Goal: Task Accomplishment & Management: Manage account settings

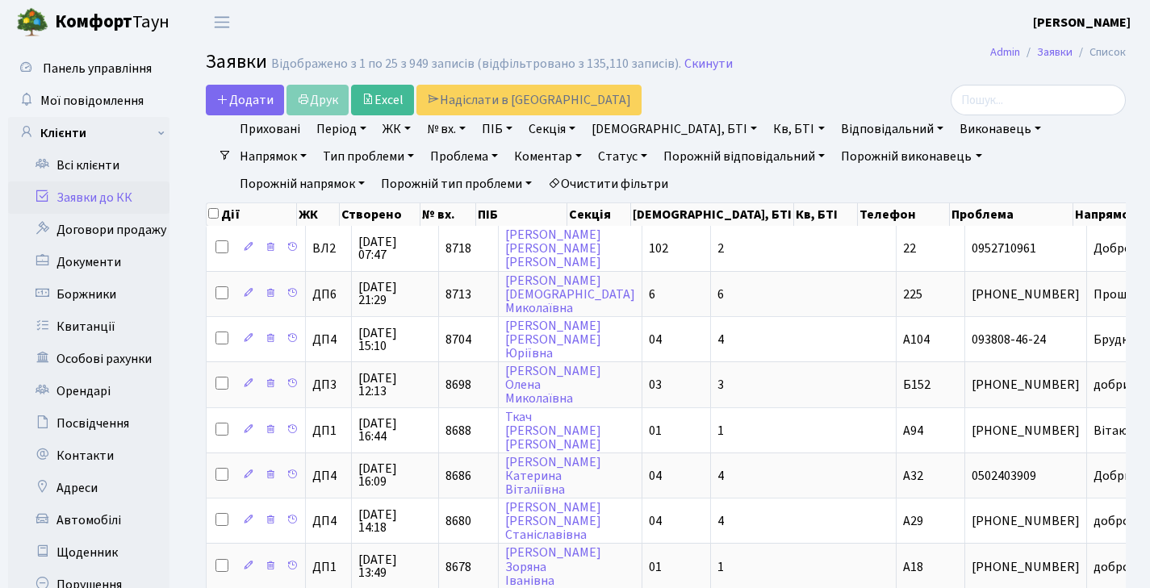
select select "25"
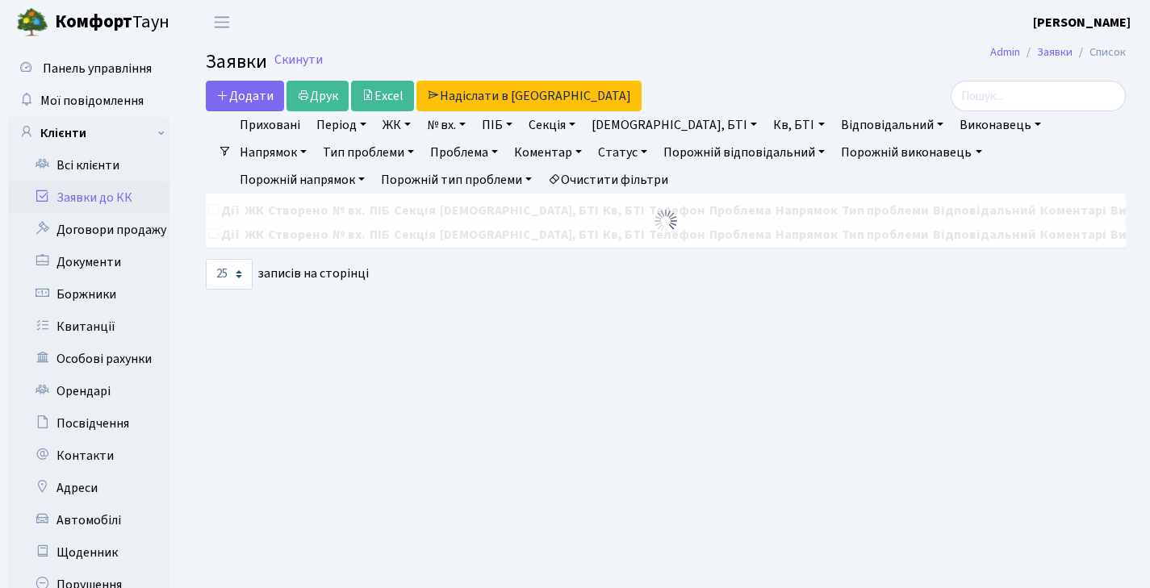
select select "25"
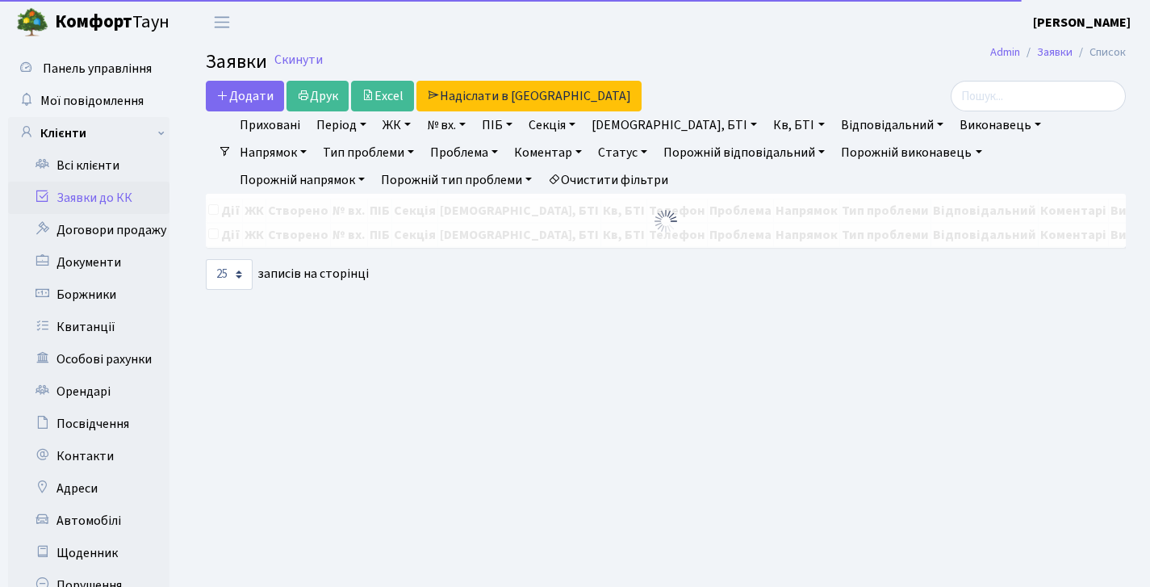
select select "25"
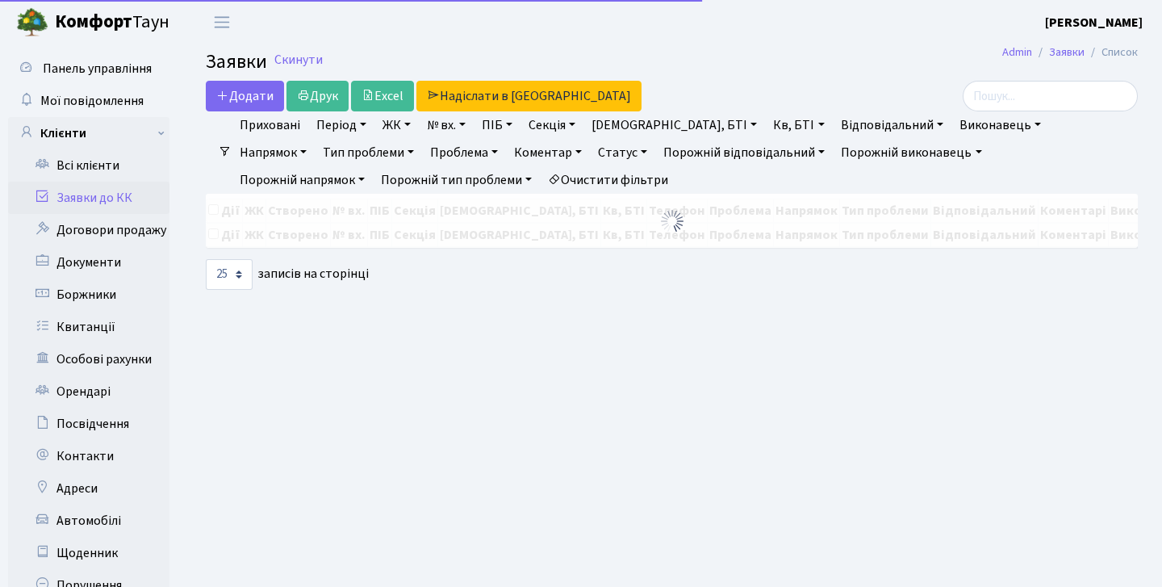
select select "25"
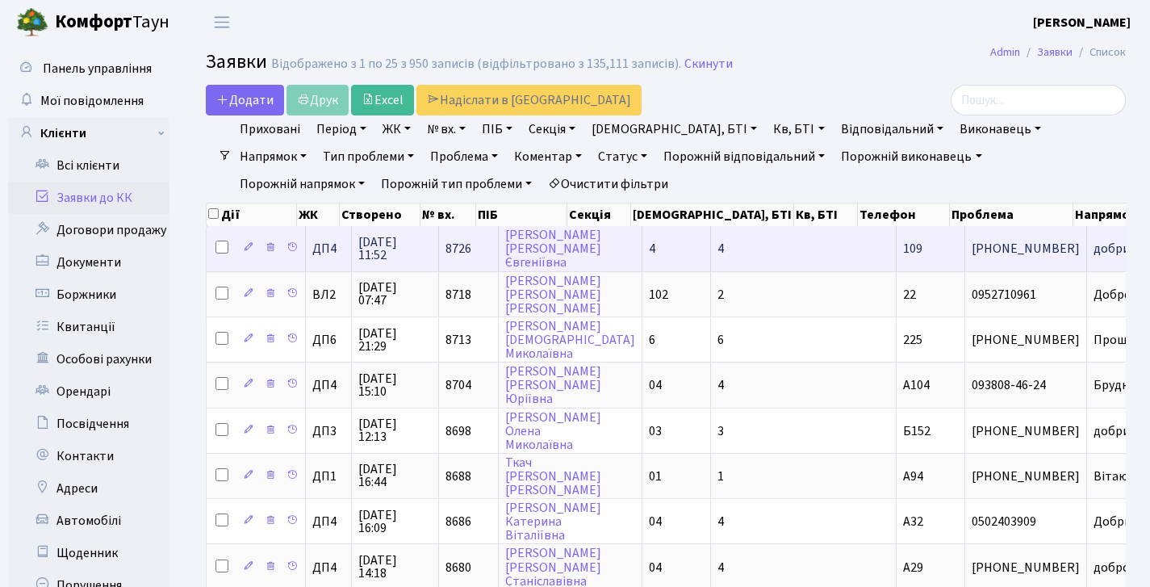
click at [1087, 250] on td "добрий день 18[...]" at bounding box center [1154, 248] width 135 height 44
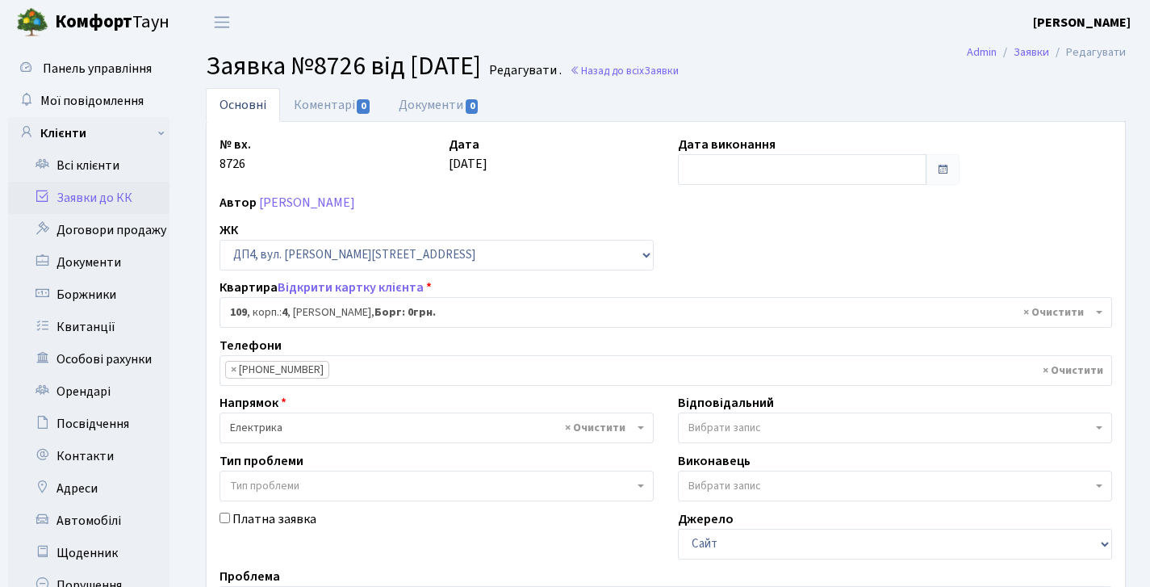
select select "37153"
click at [96, 32] on b "Комфорт" at bounding box center [93, 22] width 77 height 26
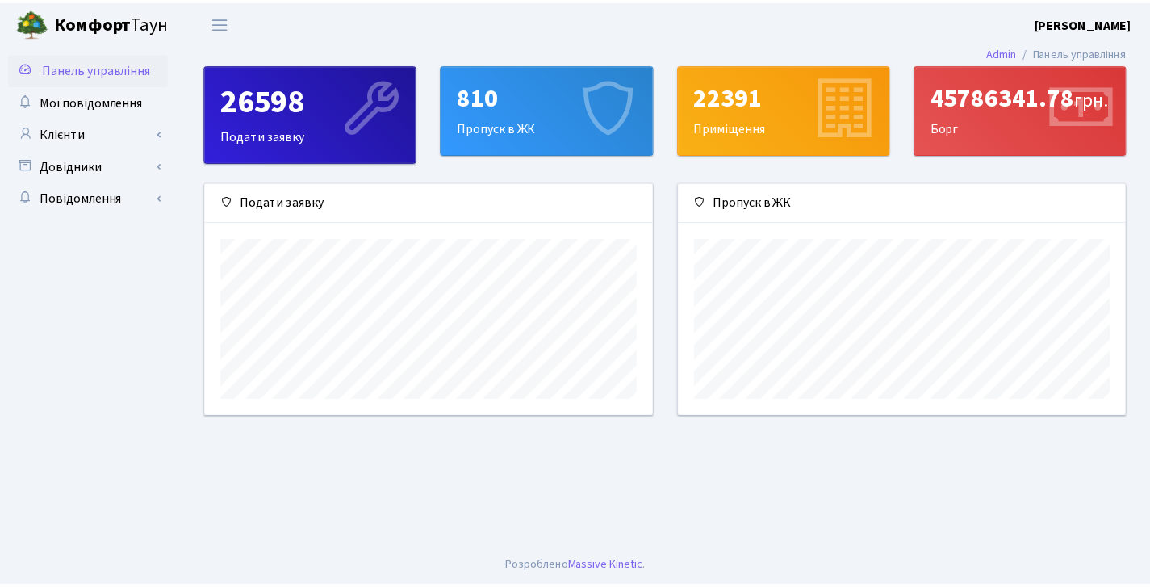
scroll to position [233, 452]
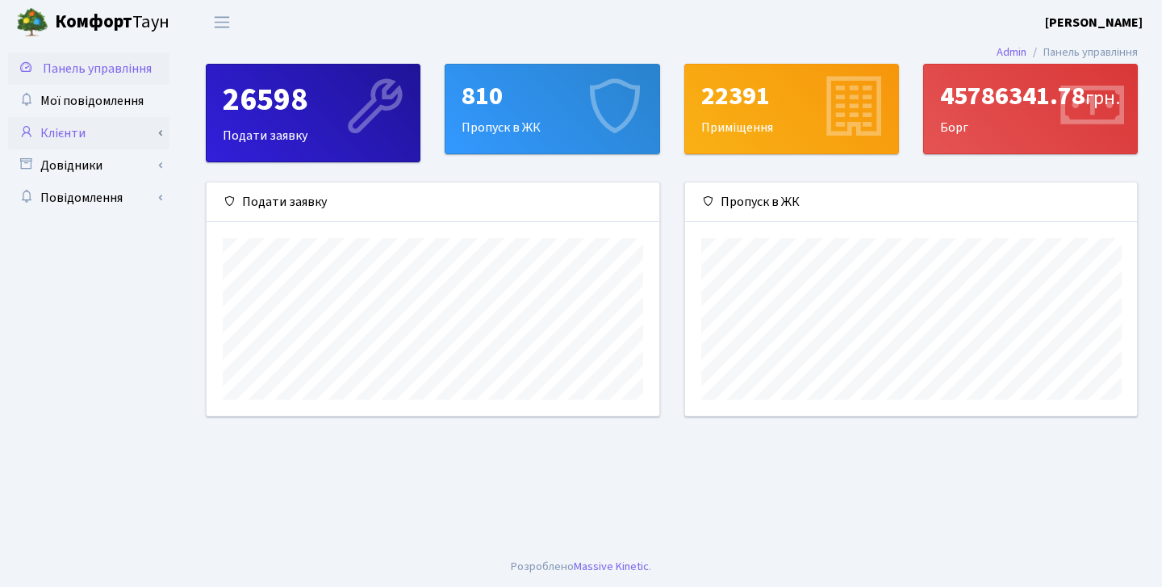
click at [164, 129] on link "Клієнти" at bounding box center [88, 133] width 161 height 32
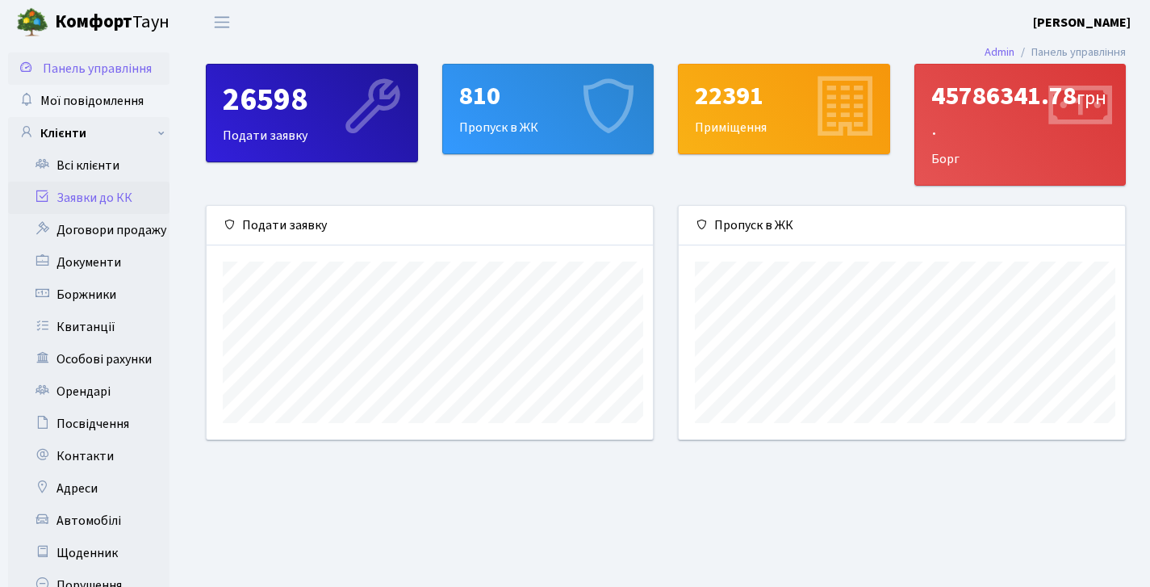
scroll to position [806927, 806714]
click at [90, 199] on link "Заявки до КК" at bounding box center [88, 198] width 161 height 32
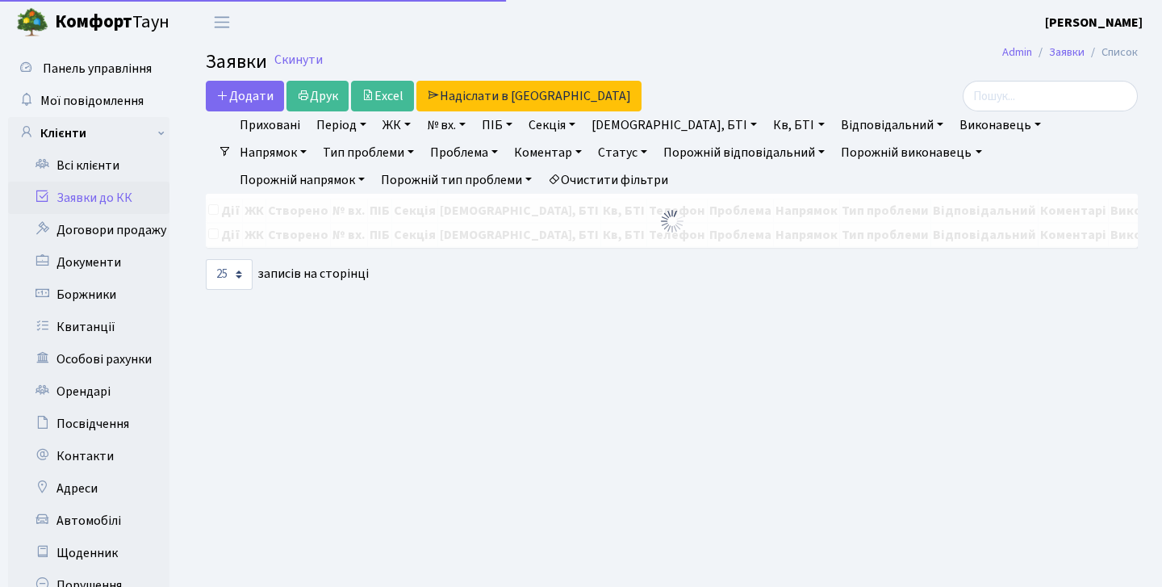
select select "25"
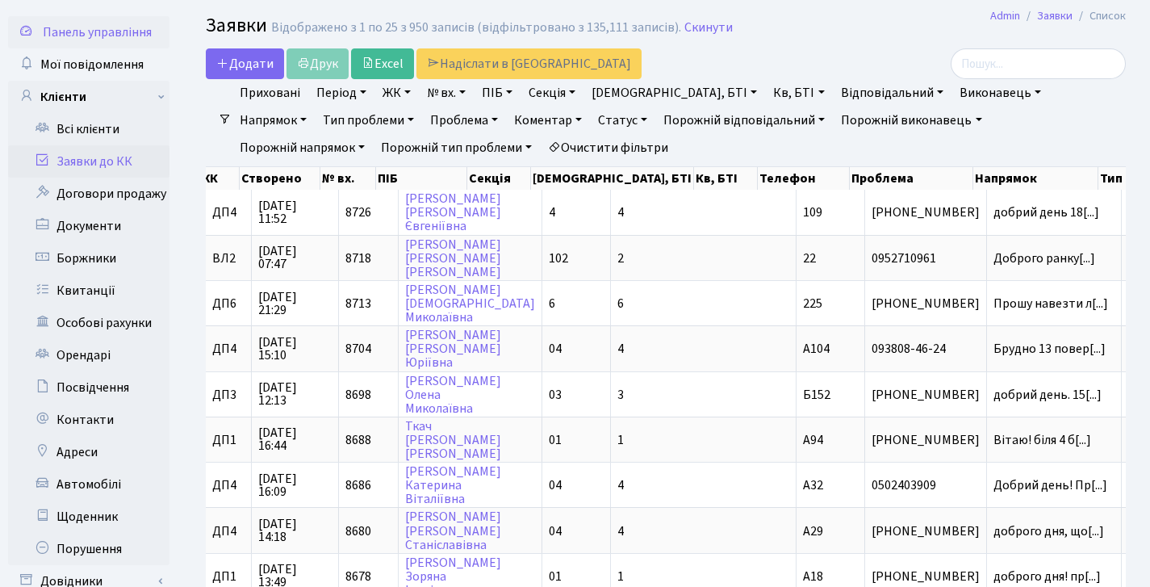
click at [49, 34] on span "Панель управління" at bounding box center [97, 32] width 109 height 18
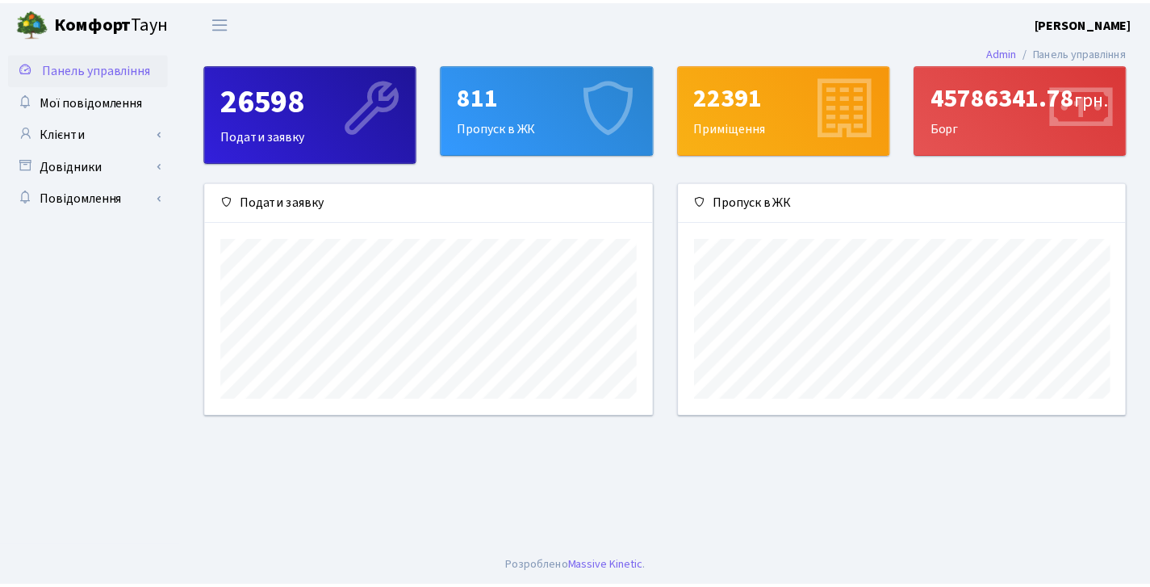
scroll to position [233, 452]
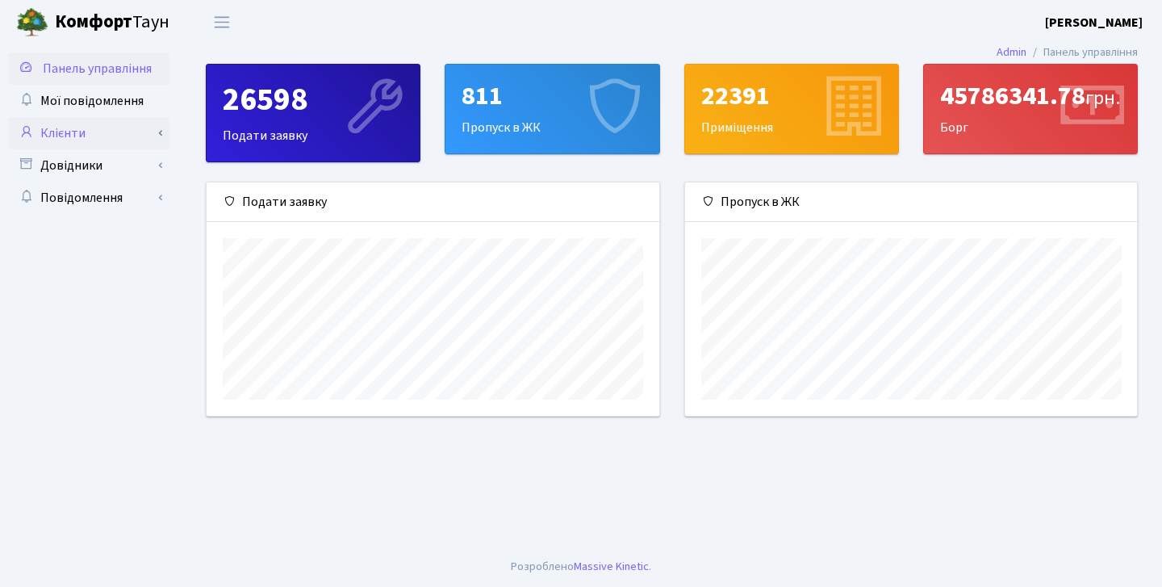
click at [153, 128] on link "Клієнти" at bounding box center [88, 133] width 161 height 32
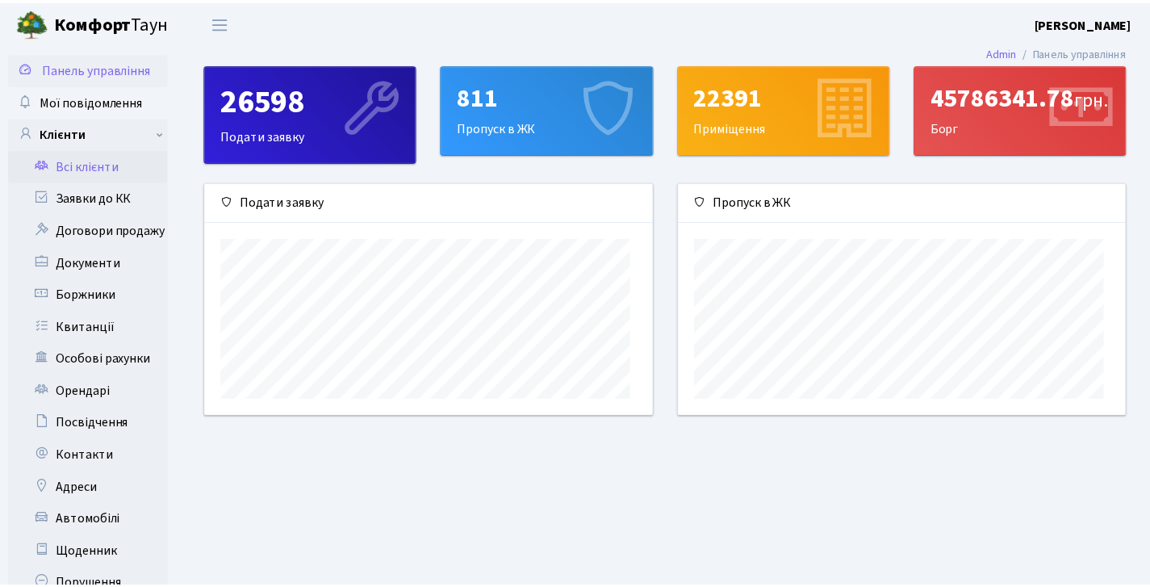
scroll to position [806927, 806714]
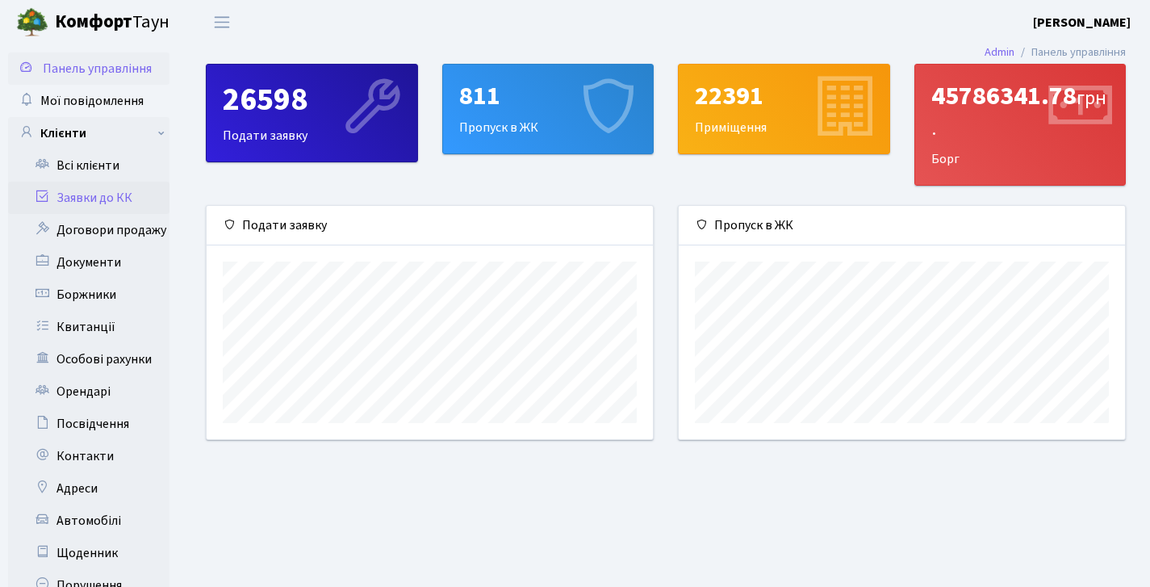
click at [97, 204] on link "Заявки до КК" at bounding box center [88, 198] width 161 height 32
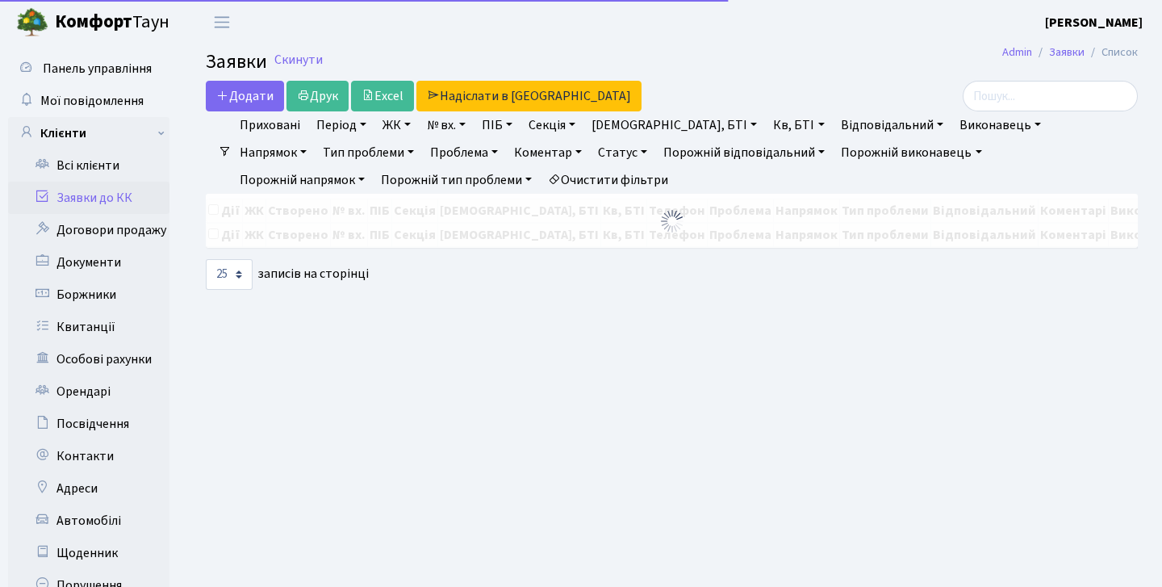
select select "25"
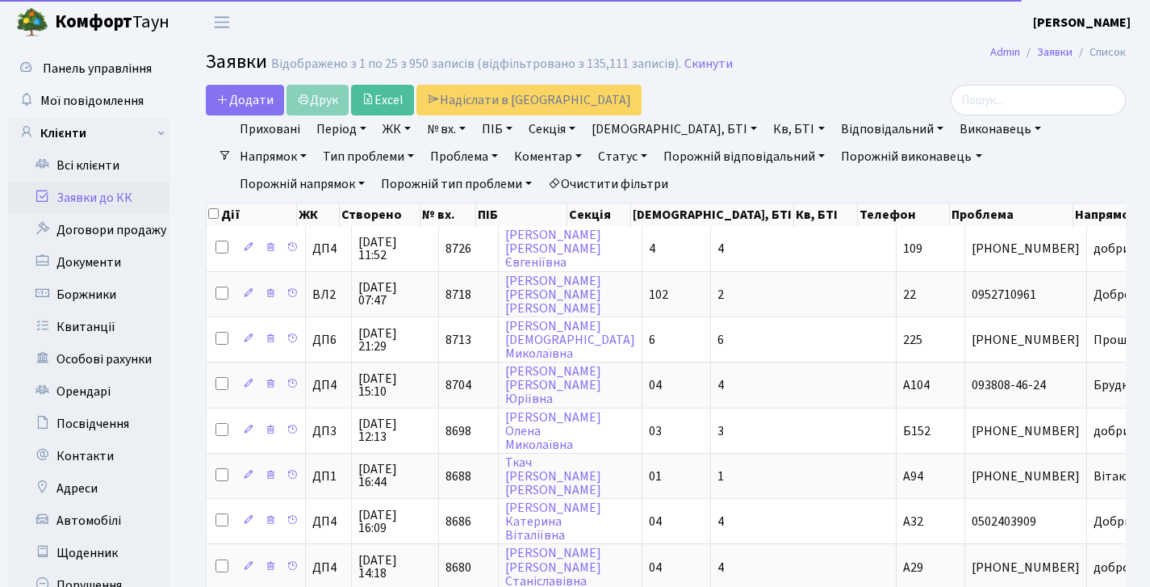
select select "25"
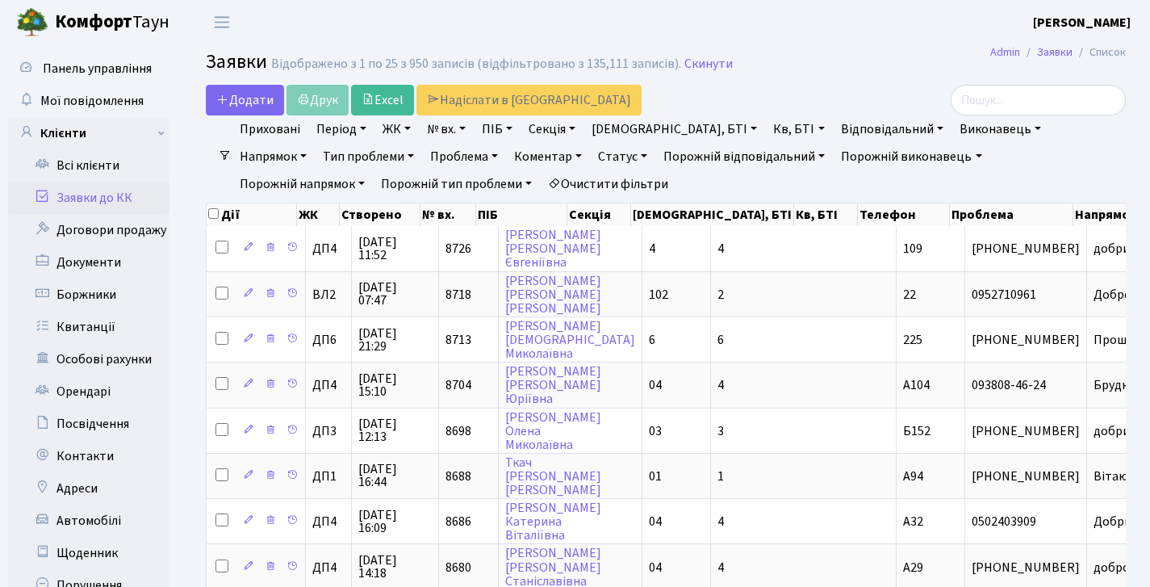
scroll to position [2, 0]
click at [88, 195] on link "Заявки до КК" at bounding box center [88, 198] width 161 height 32
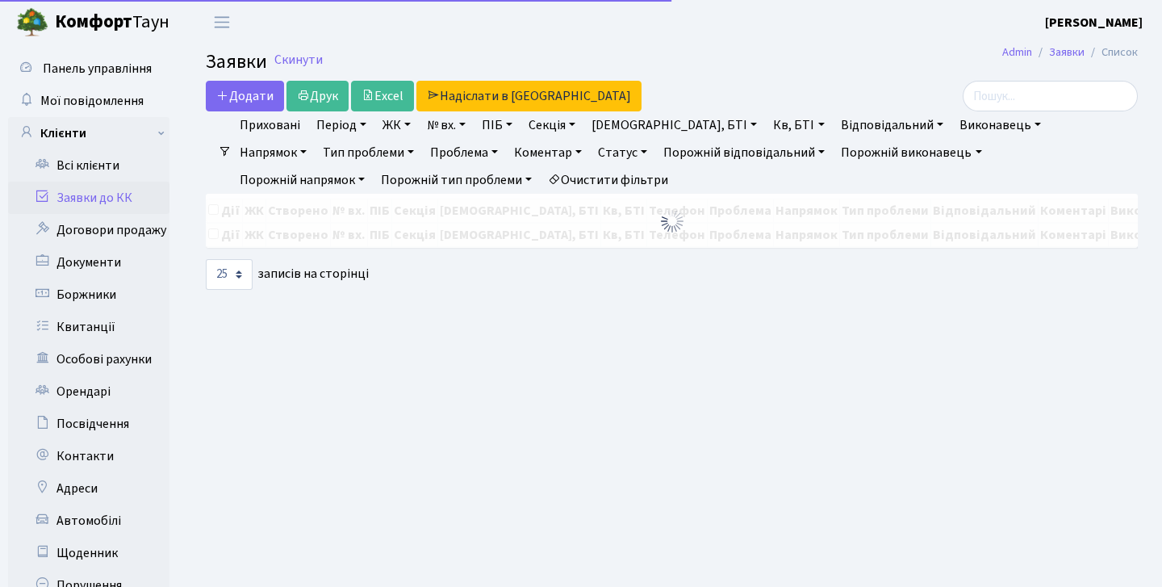
select select "25"
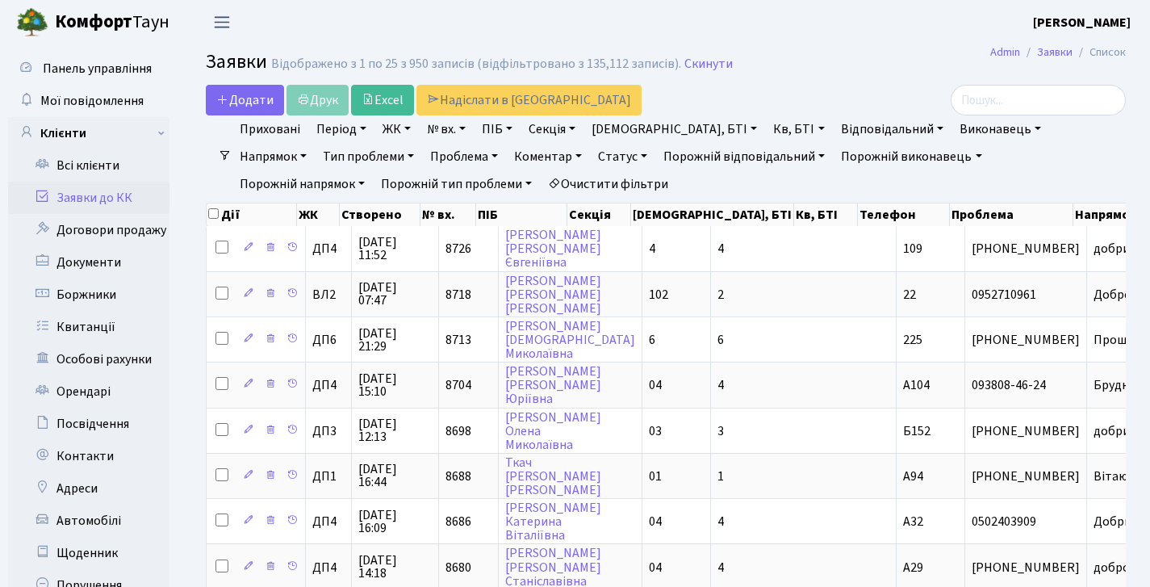
click at [216, 27] on span "Переключити навігацію" at bounding box center [222, 22] width 24 height 19
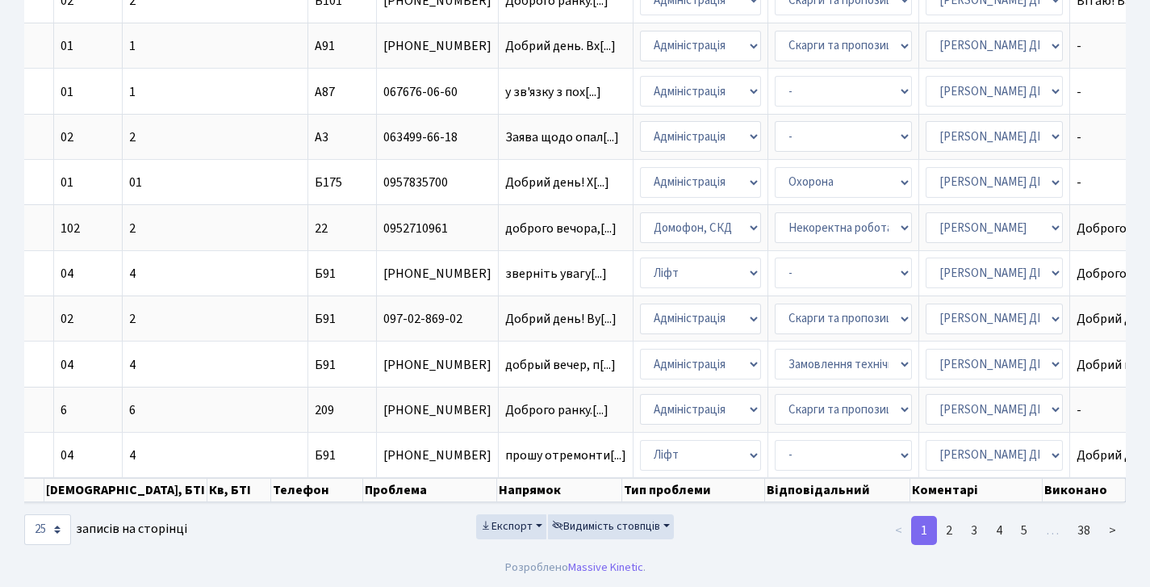
scroll to position [0, 334]
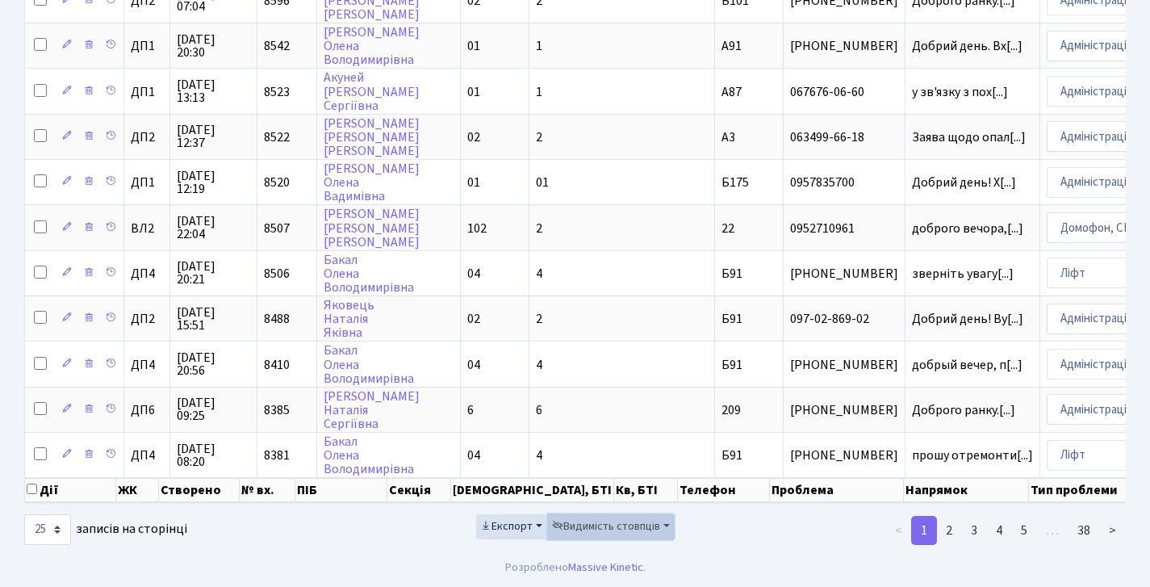
click at [646, 525] on span "Видимість стовпців" at bounding box center [606, 526] width 108 height 16
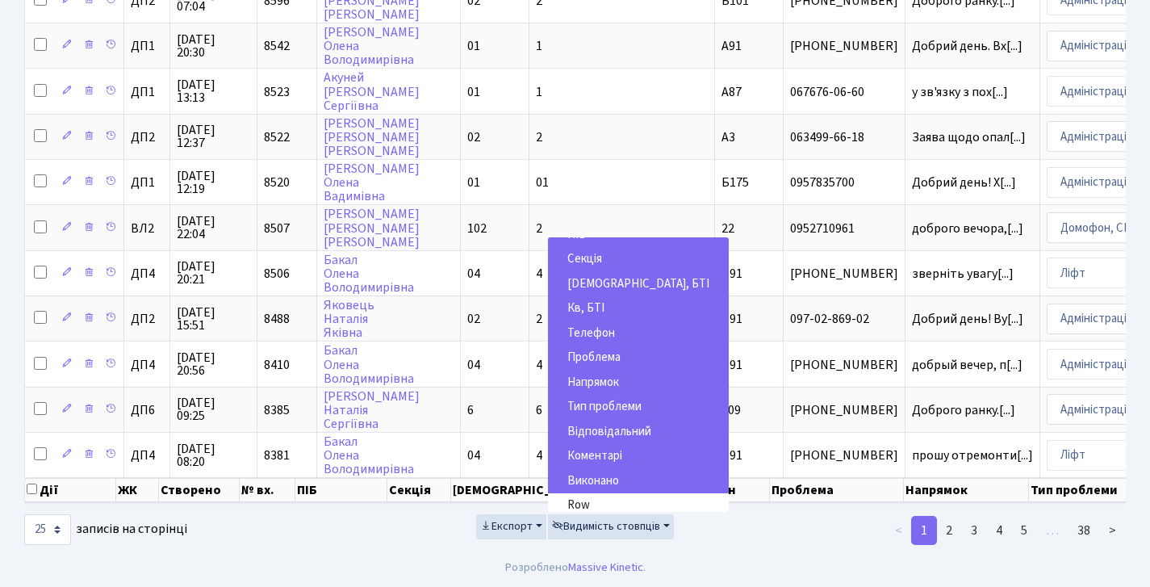
click at [396, 550] on footer "Розроблено Massive Kinetic ." at bounding box center [575, 566] width 1150 height 40
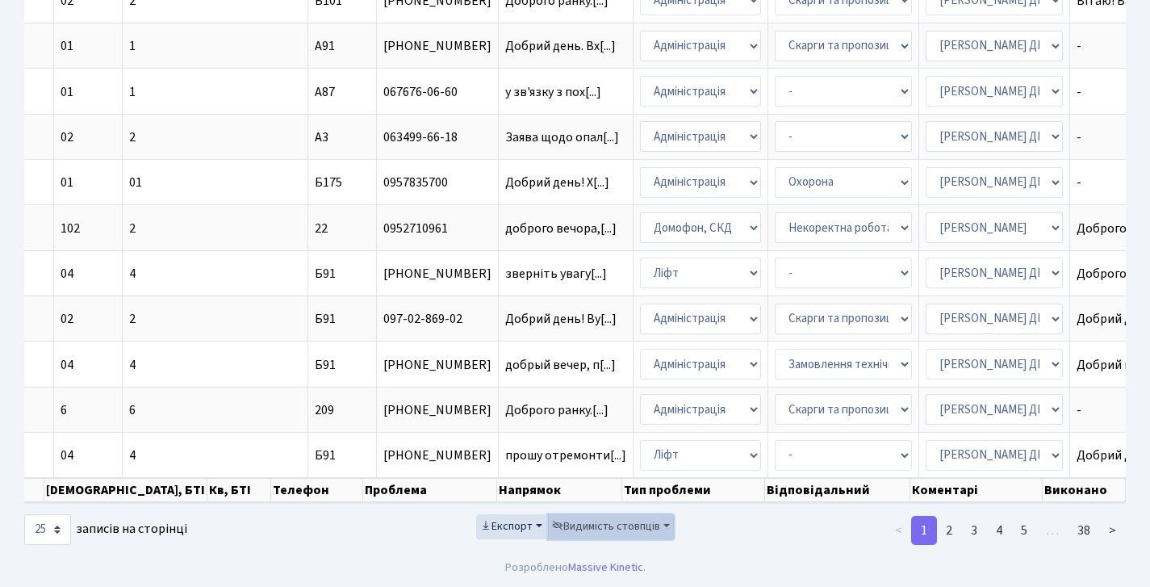
click at [622, 534] on span "Видимість стовпців" at bounding box center [606, 526] width 108 height 16
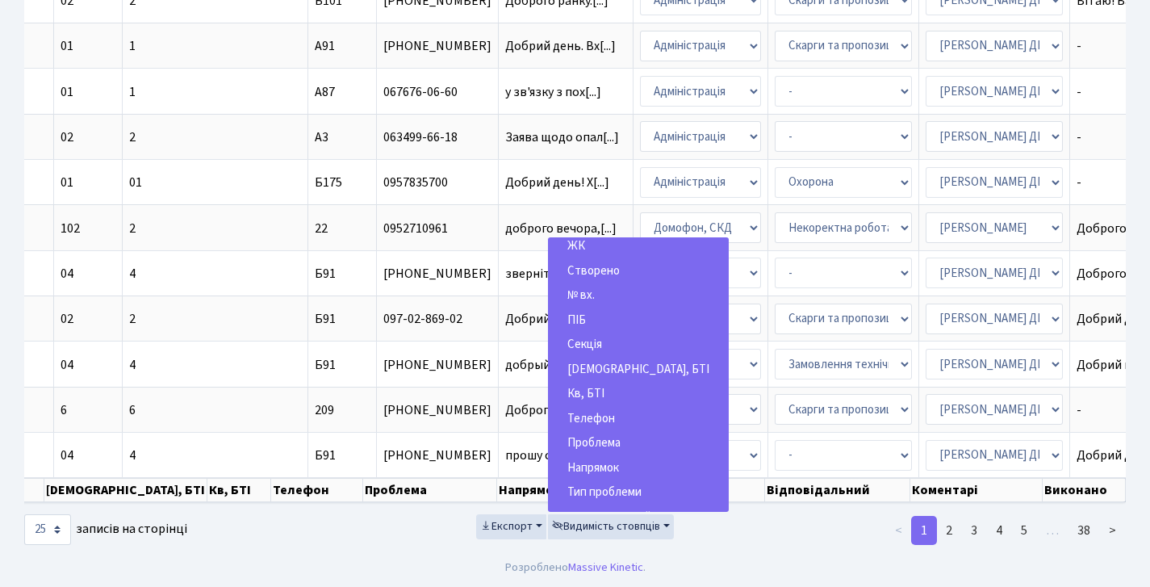
click at [601, 411] on span "Телефон" at bounding box center [591, 418] width 48 height 17
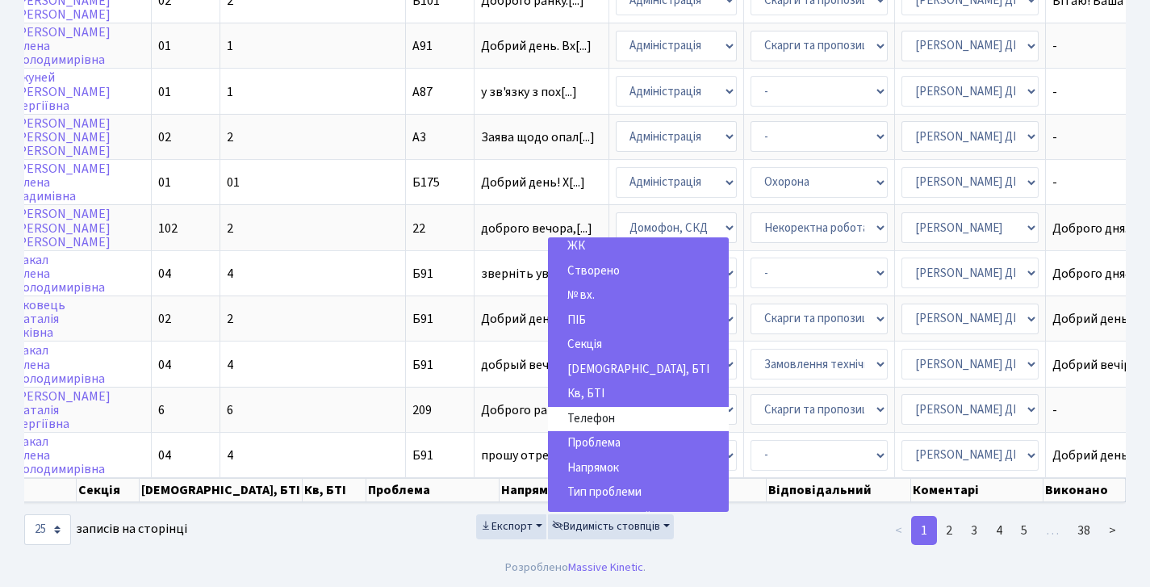
click at [349, 542] on div "10 25 50 100 250 500 1,000 записів на сторінці" at bounding box center [199, 529] width 351 height 31
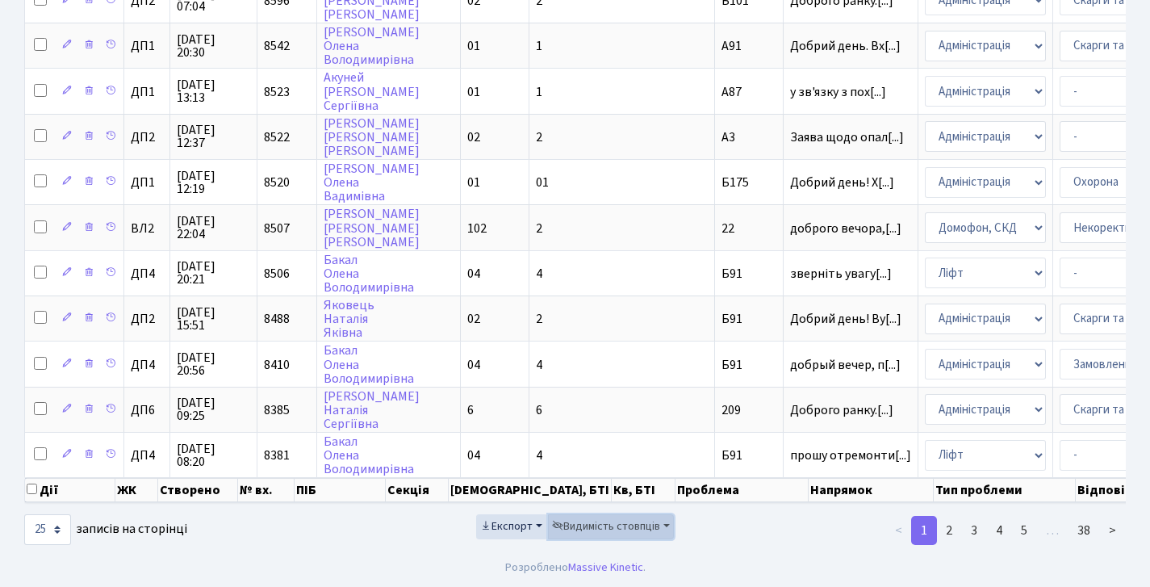
click at [576, 520] on span "Видимість стовпців" at bounding box center [606, 526] width 108 height 16
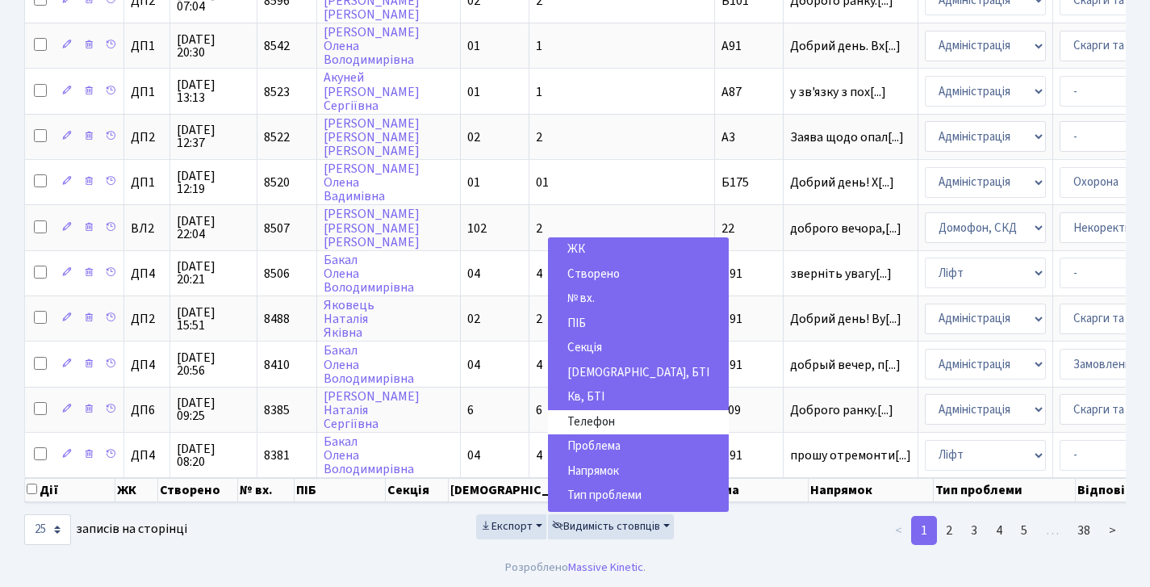
click at [591, 368] on span "Буд., БТІ" at bounding box center [638, 372] width 142 height 17
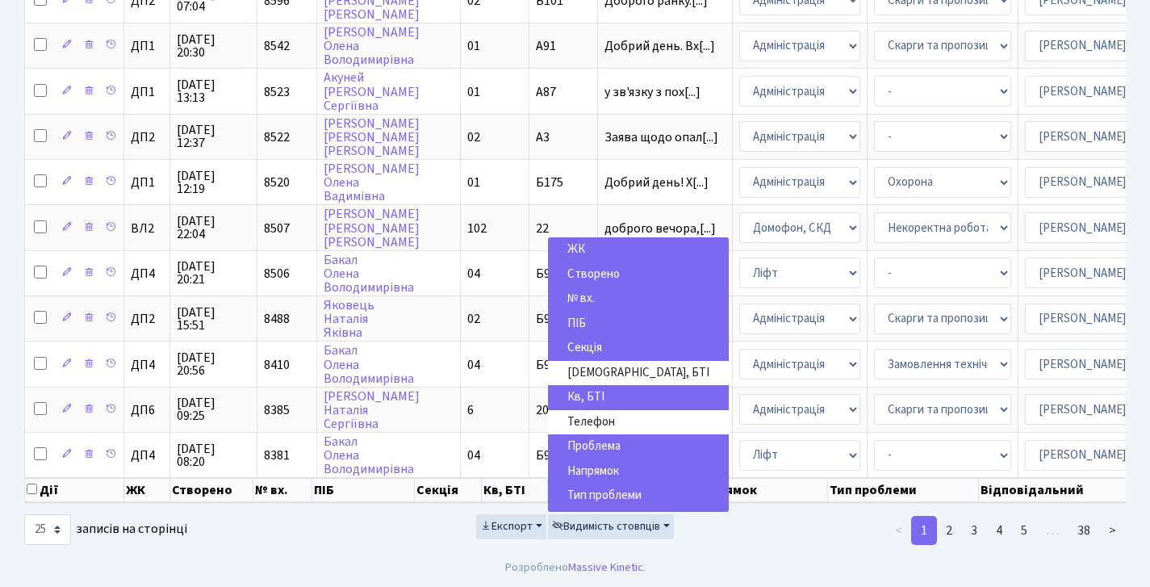
click at [397, 531] on div "Експорт Видимість стовпців ЖК Створено № вх. ПІБ Секція Буд., БТІ Кв, БТІ Телеф…" at bounding box center [574, 530] width 375 height 32
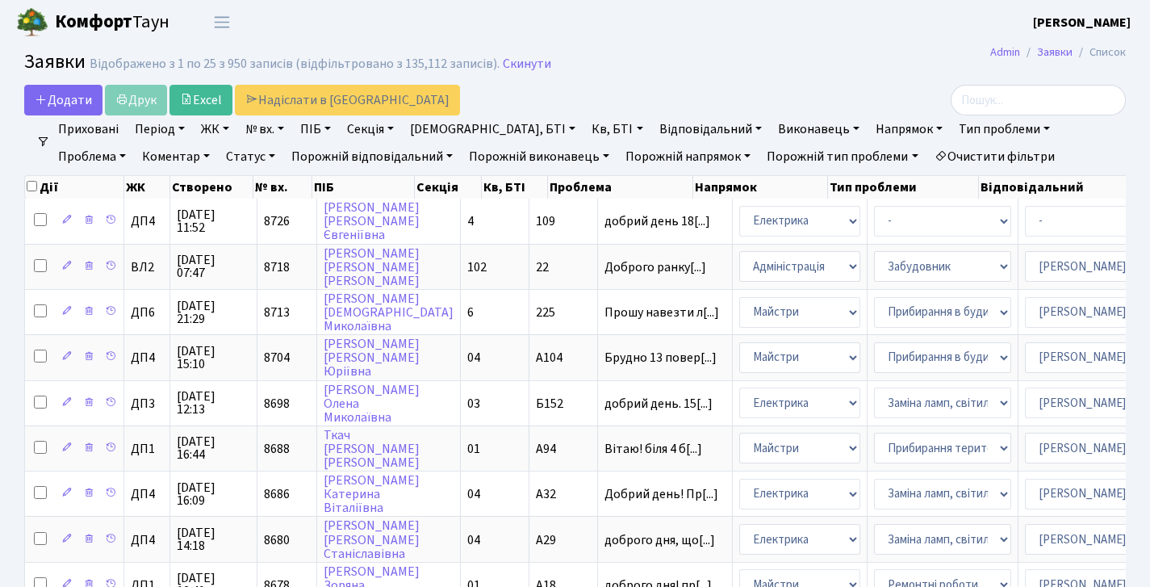
click at [132, 143] on link "Проблема" at bounding box center [92, 156] width 81 height 27
click at [952, 132] on link "Тип проблеми" at bounding box center [1004, 128] width 104 height 27
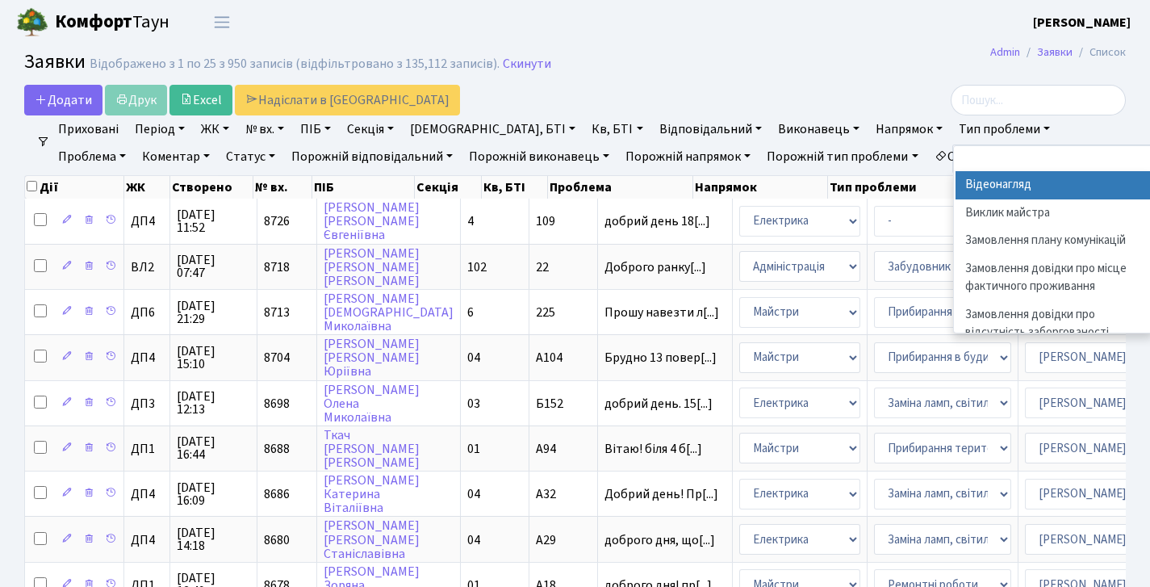
click at [797, 24] on header "Комфорт Таун Діана Б. Мій обліковий запис Вийти" at bounding box center [575, 22] width 1150 height 44
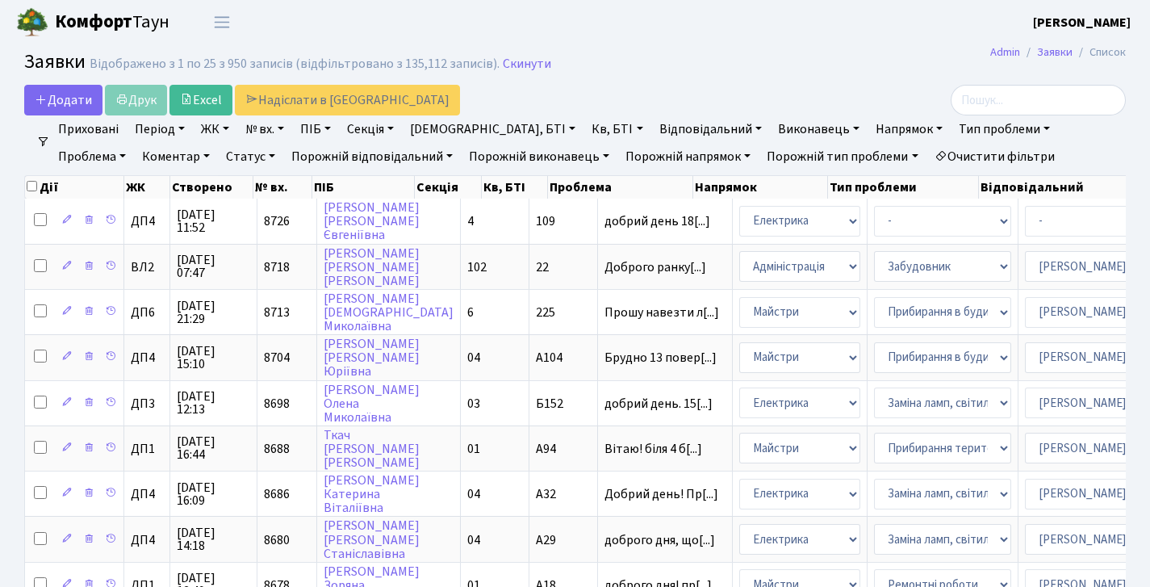
click at [90, 126] on link "Приховані" at bounding box center [88, 128] width 73 height 27
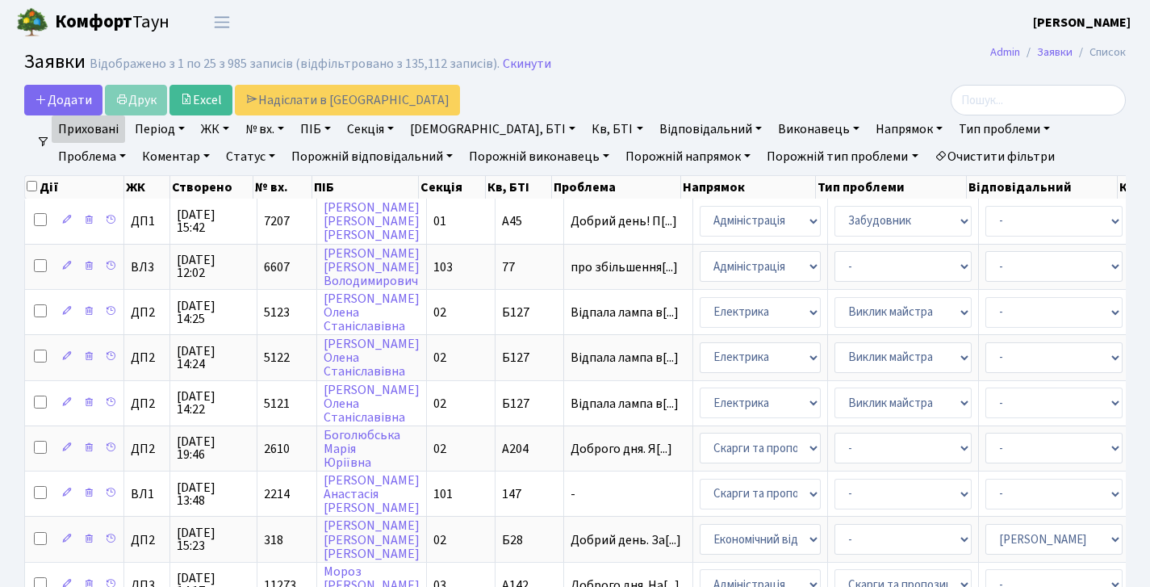
click at [90, 126] on link "Приховані" at bounding box center [88, 128] width 73 height 27
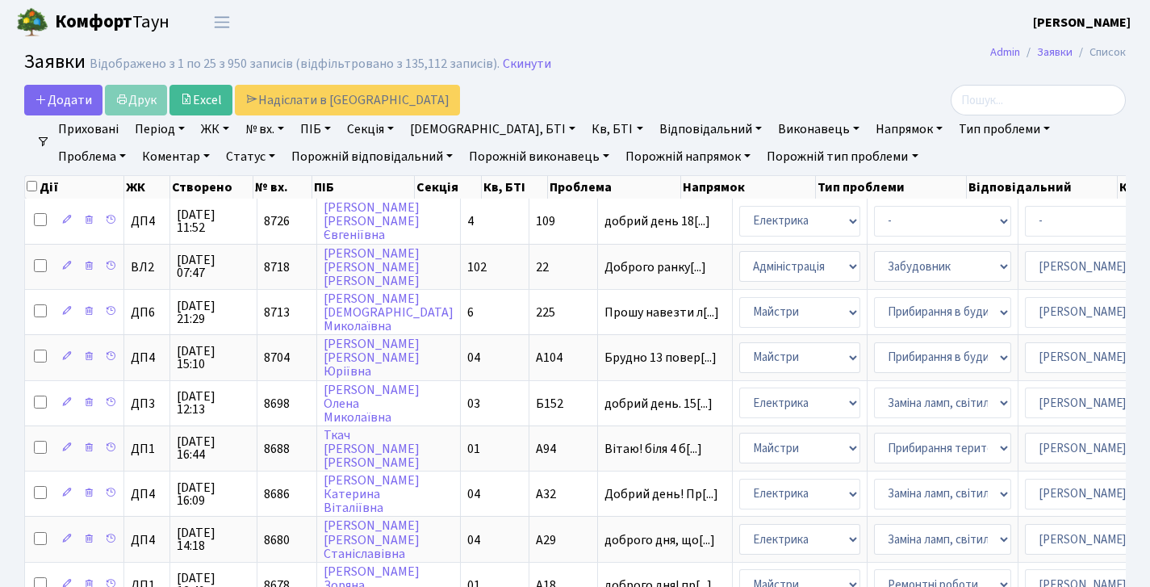
click at [44, 143] on span at bounding box center [43, 142] width 13 height 13
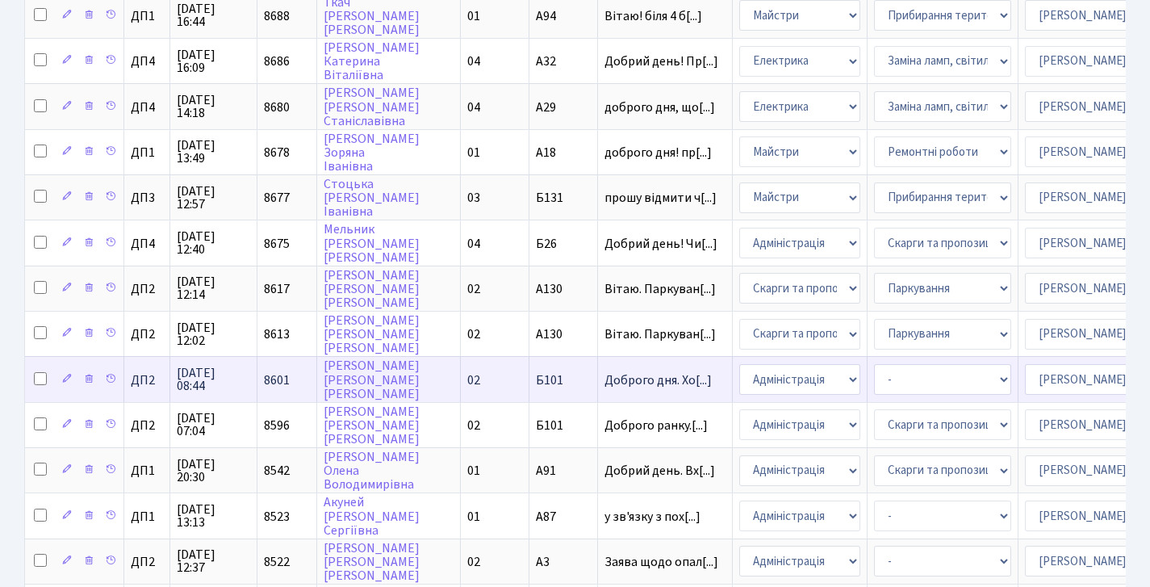
scroll to position [882, 0]
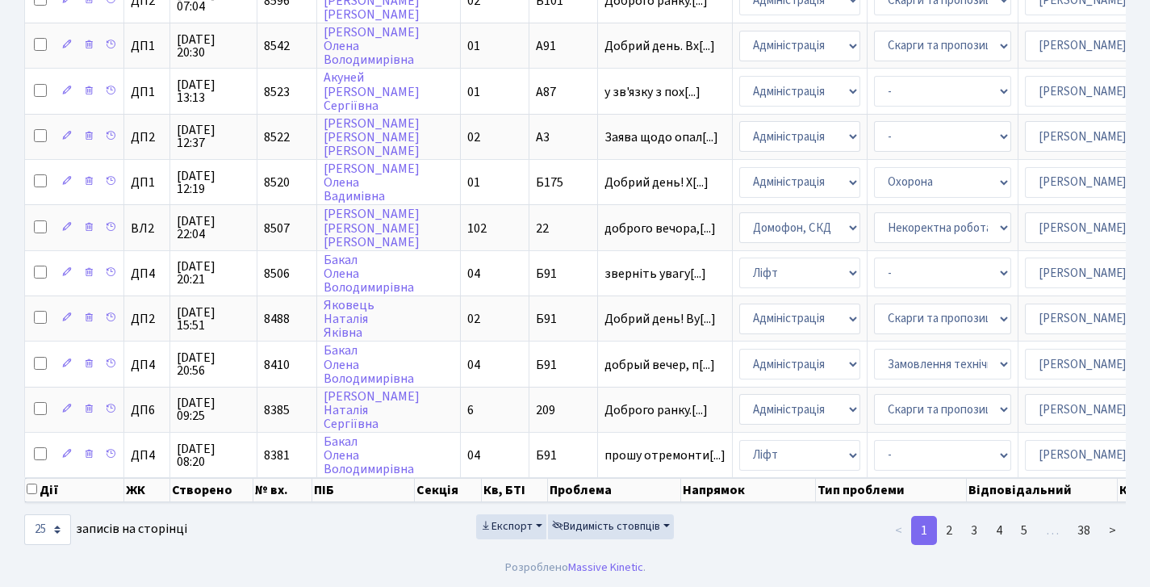
drag, startPoint x: 813, startPoint y: 499, endPoint x: 761, endPoint y: 498, distance: 51.7
click at [761, 498] on th "Напрямок" at bounding box center [748, 490] width 135 height 24
click at [609, 530] on span "Видимість стовпців" at bounding box center [606, 526] width 108 height 16
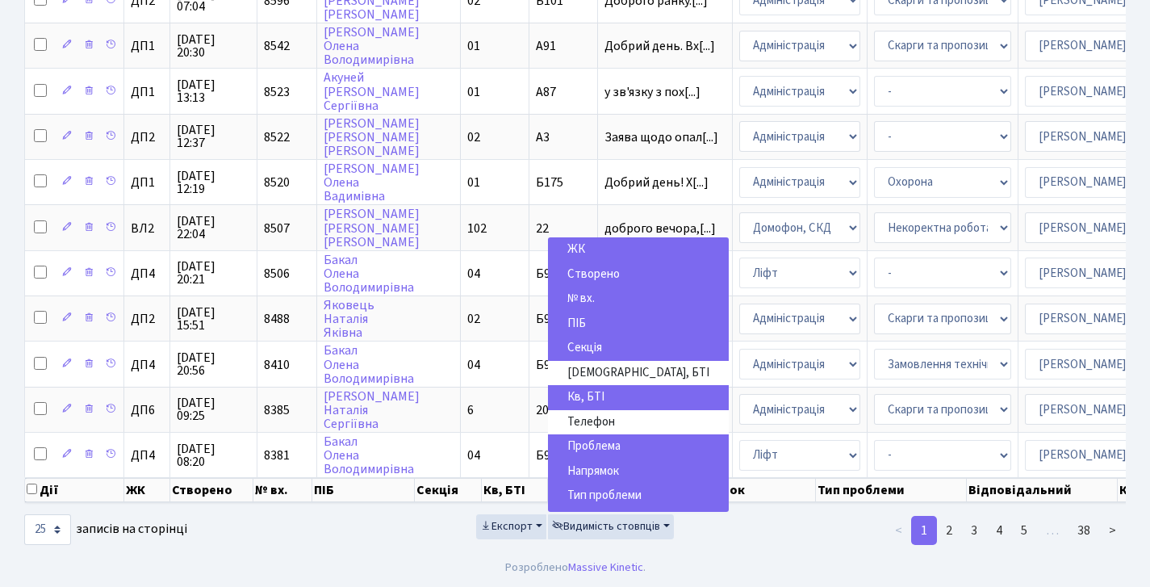
scroll to position [24, 0]
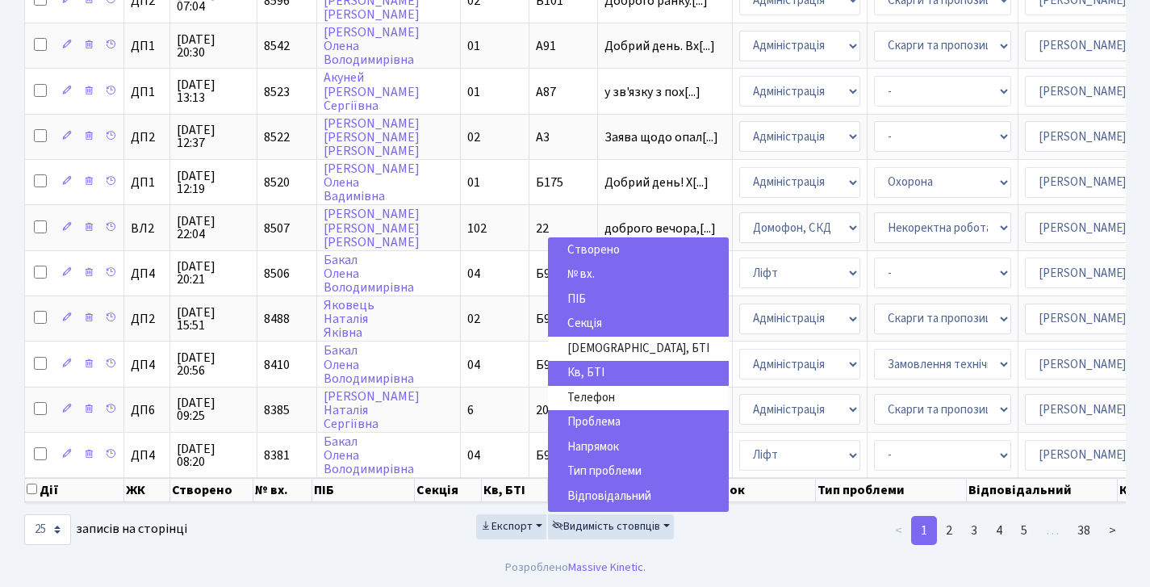
click at [405, 540] on div "Експорт Видимість стовпців ЖК Створено № вх. ПІБ Секція Буд., БТІ Кв, БТІ Телеф…" at bounding box center [574, 530] width 375 height 32
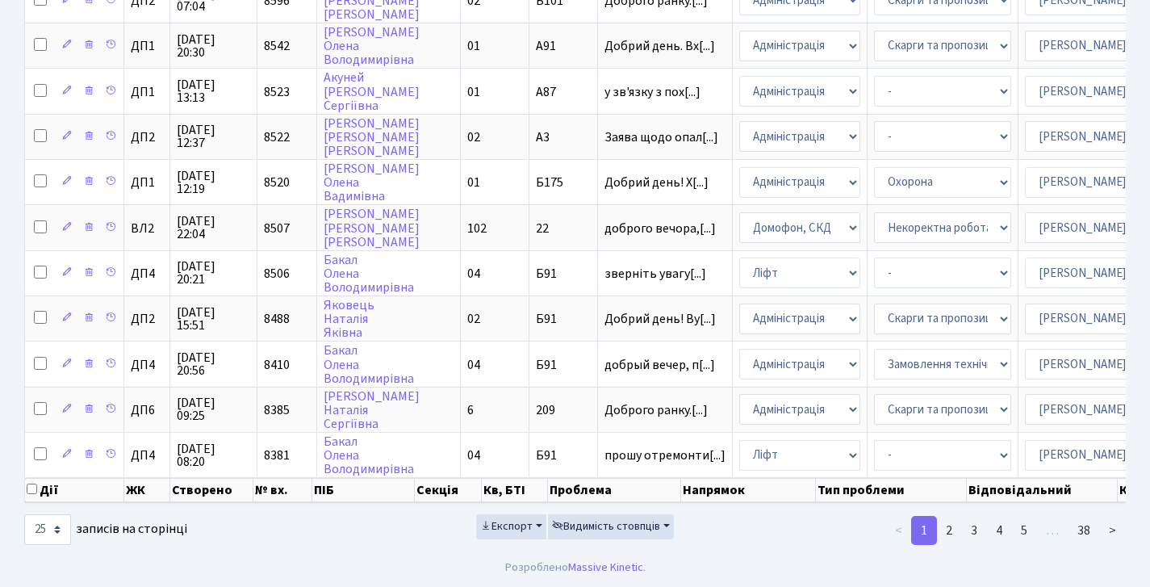
scroll to position [15, 0]
click at [581, 527] on span "Видимість стовпців" at bounding box center [606, 526] width 108 height 16
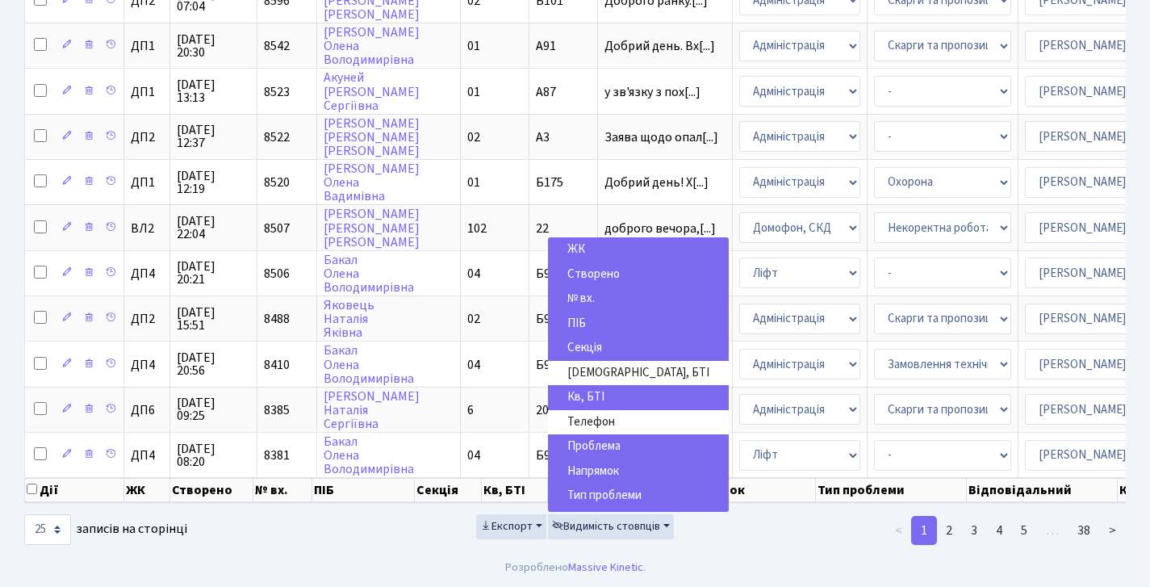
click at [329, 530] on div "10 25 50 100 250 500 1,000 записів на сторінці" at bounding box center [199, 529] width 351 height 31
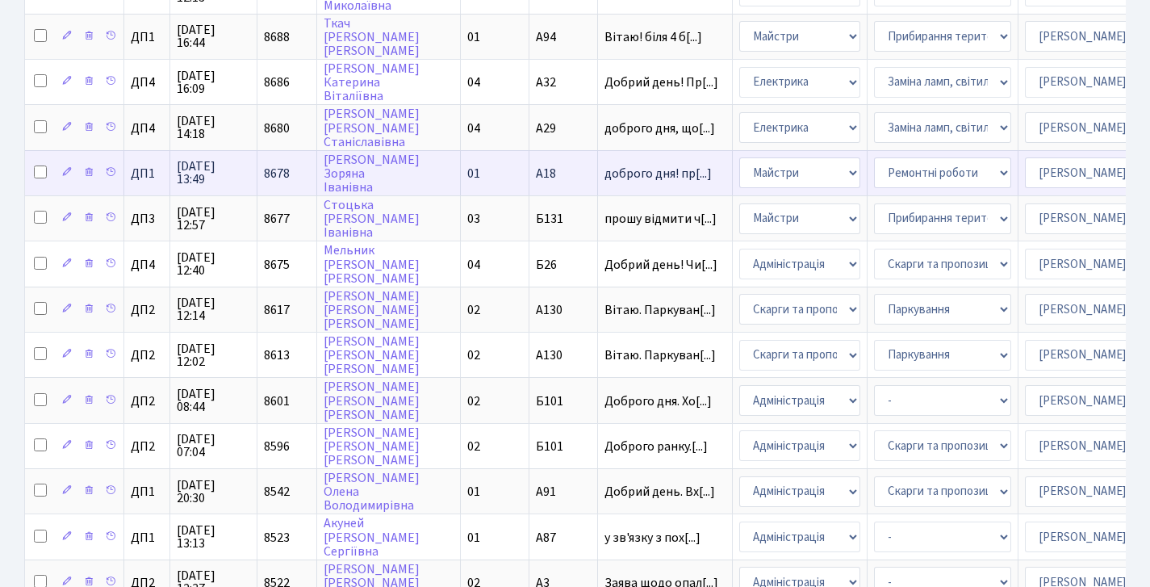
scroll to position [892, 0]
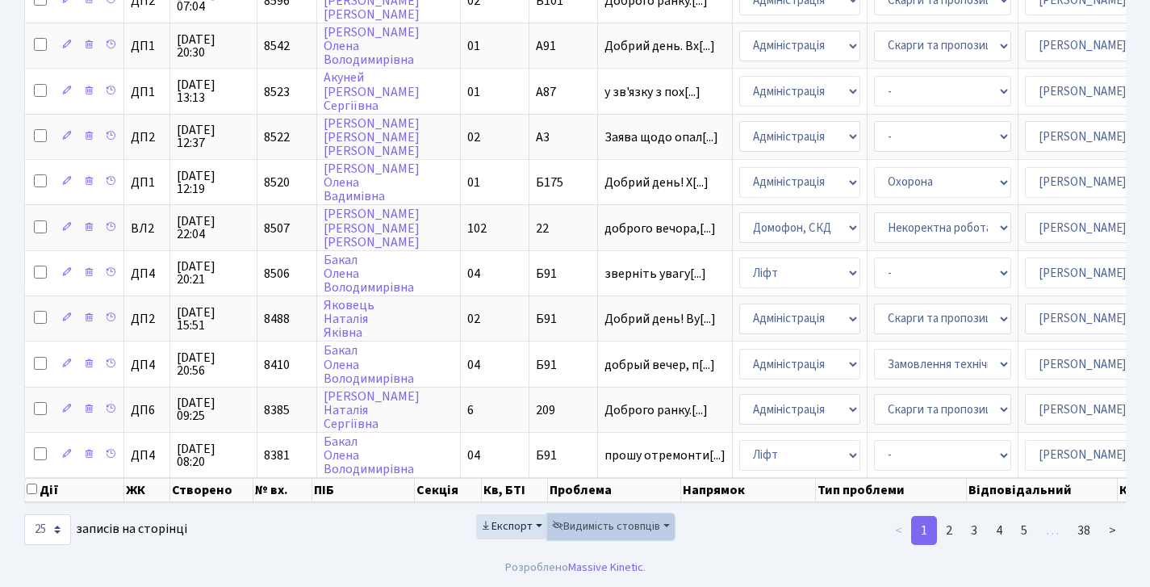
click at [595, 529] on span "Видимість стовпців" at bounding box center [606, 526] width 108 height 16
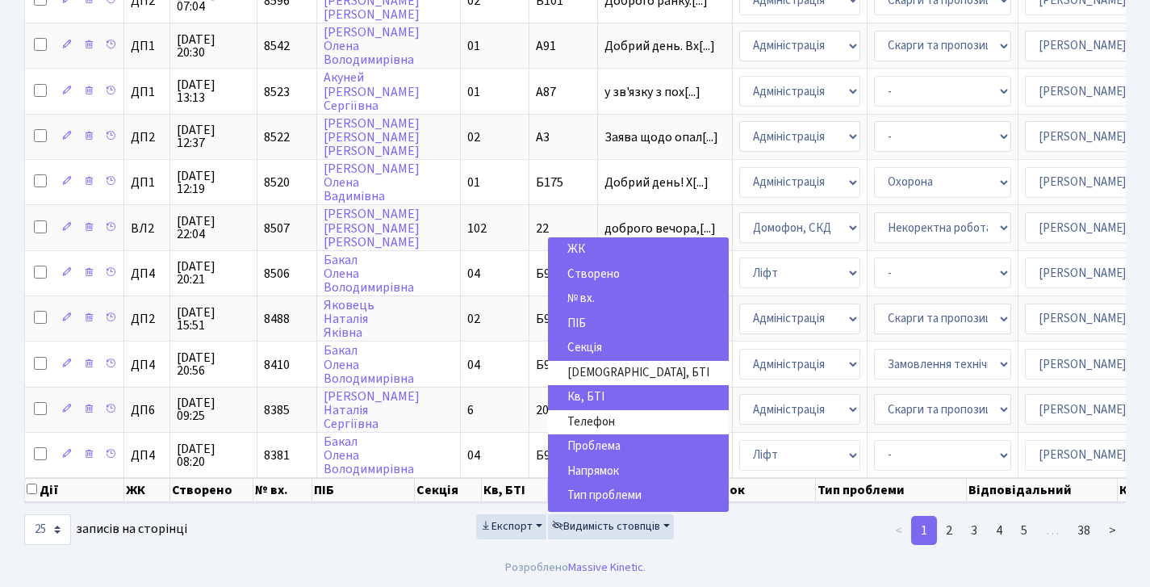
click at [606, 342] on link "Секція" at bounding box center [638, 348] width 181 height 25
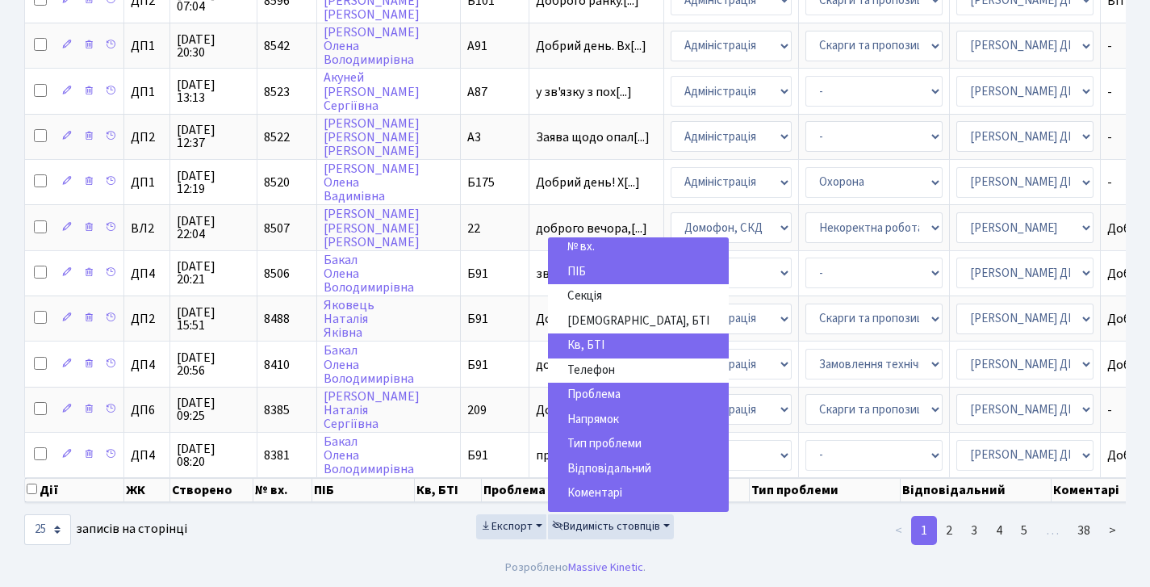
scroll to position [89, 0]
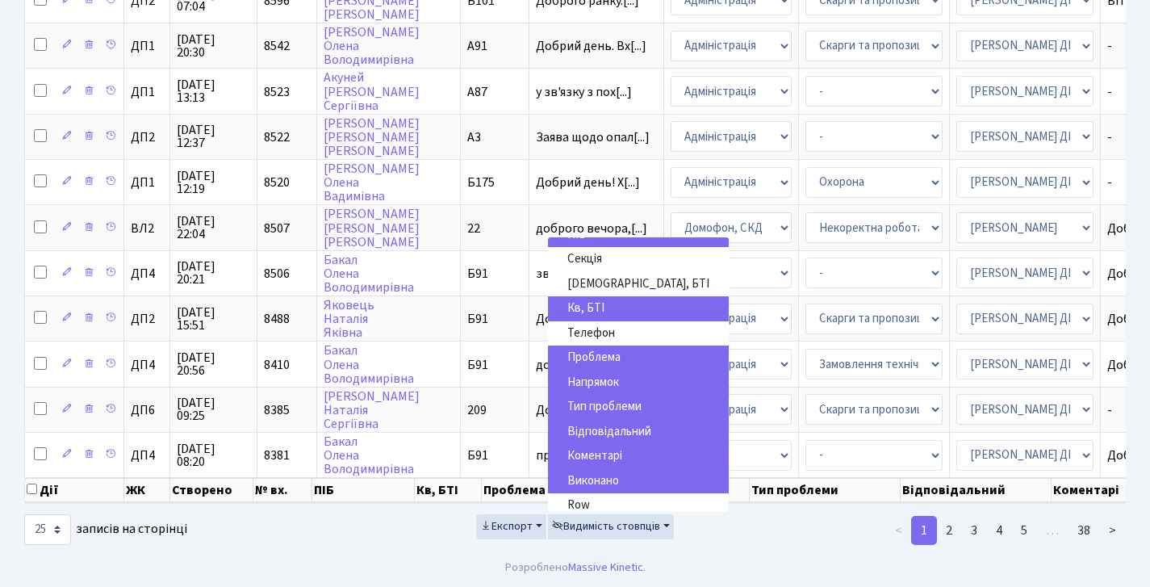
click at [408, 542] on div "Експорт Видимість стовпців ЖК Створено № вх. ПІБ Секція Буд., БТІ Кв, БТІ Телеф…" at bounding box center [574, 530] width 375 height 32
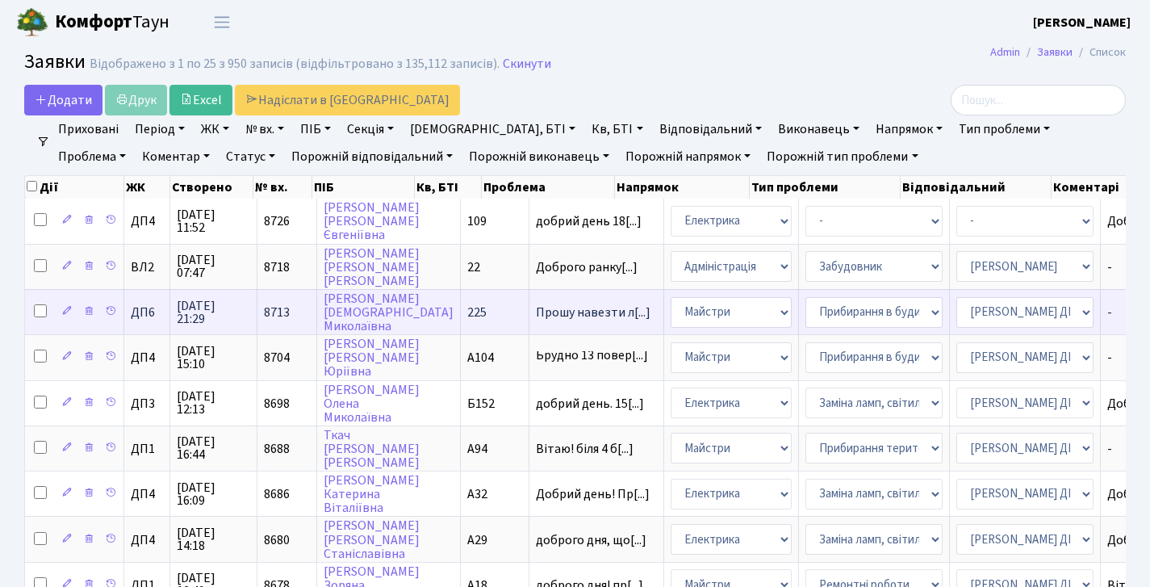
scroll to position [250, 0]
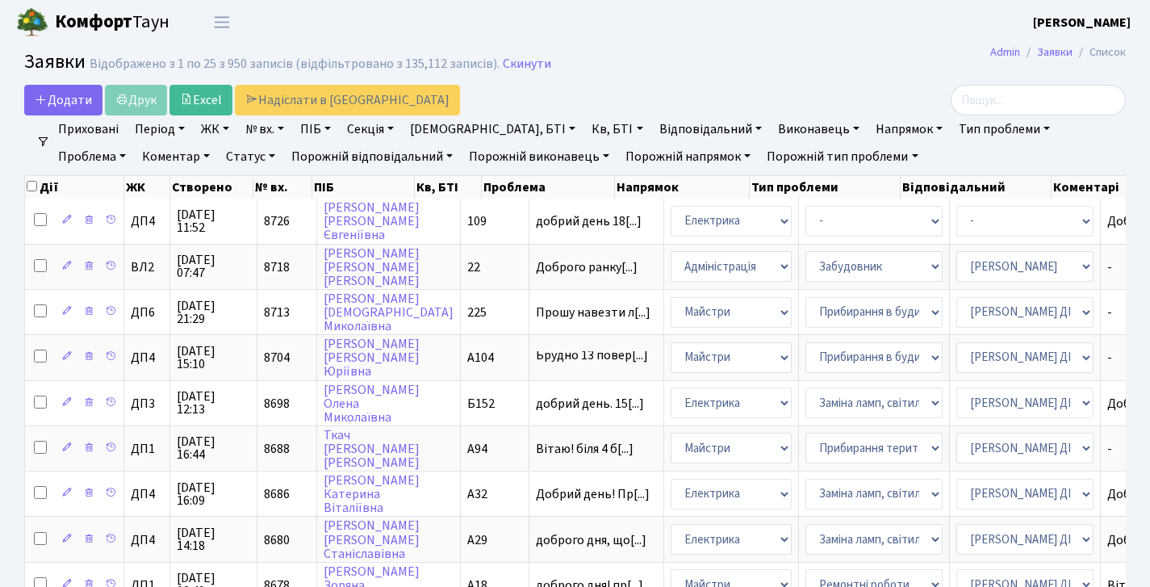
click at [220, 157] on link "Статус" at bounding box center [251, 156] width 62 height 27
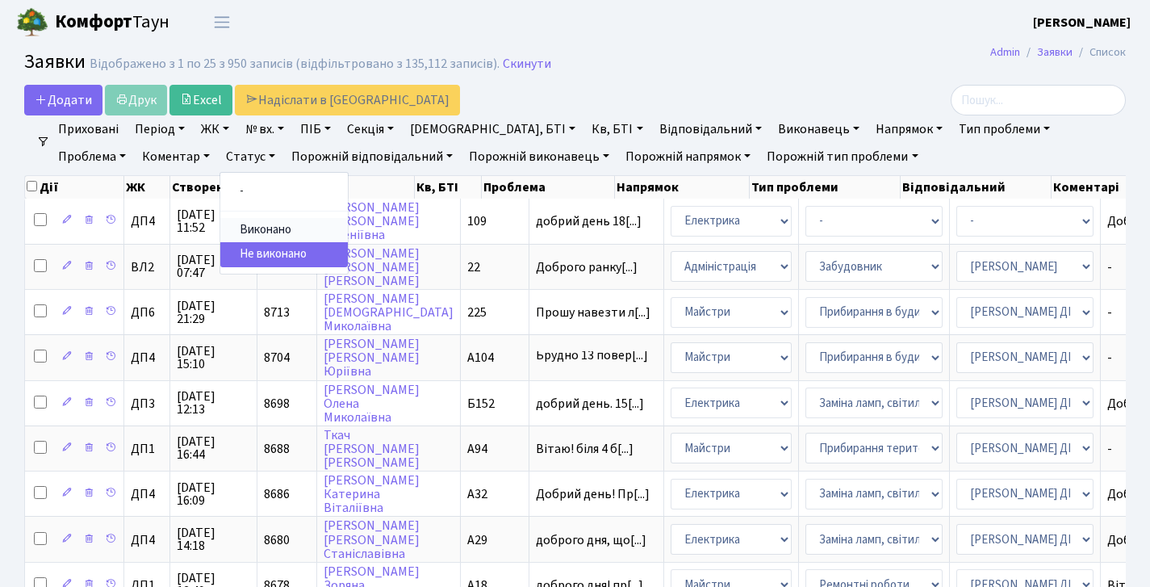
click at [220, 223] on link "Виконано" at bounding box center [284, 230] width 128 height 25
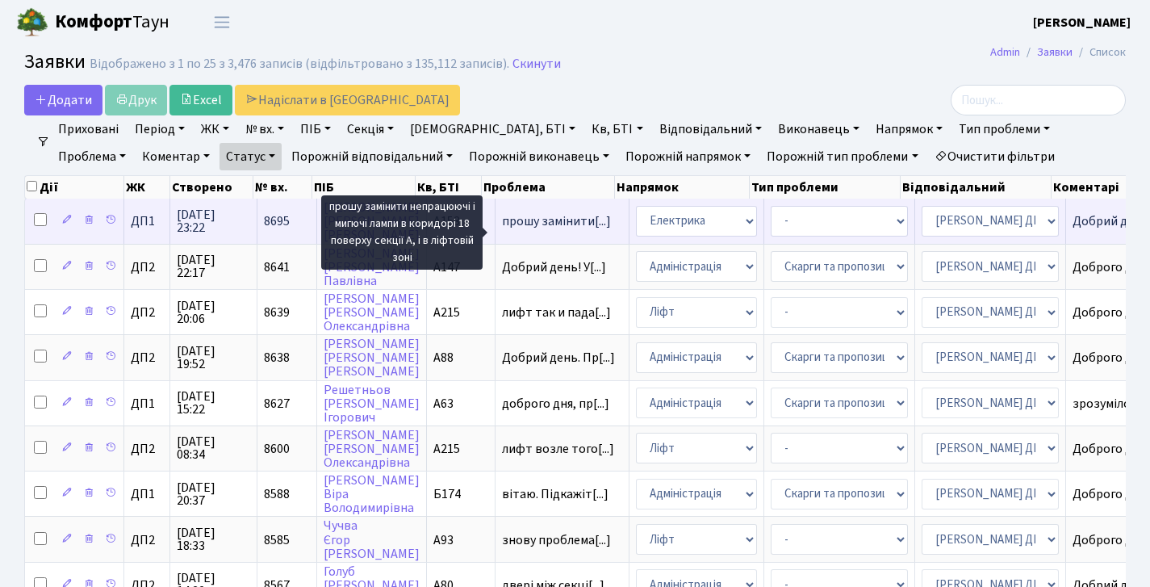
click at [552, 227] on span "прошу замінити[...]" at bounding box center [556, 221] width 109 height 18
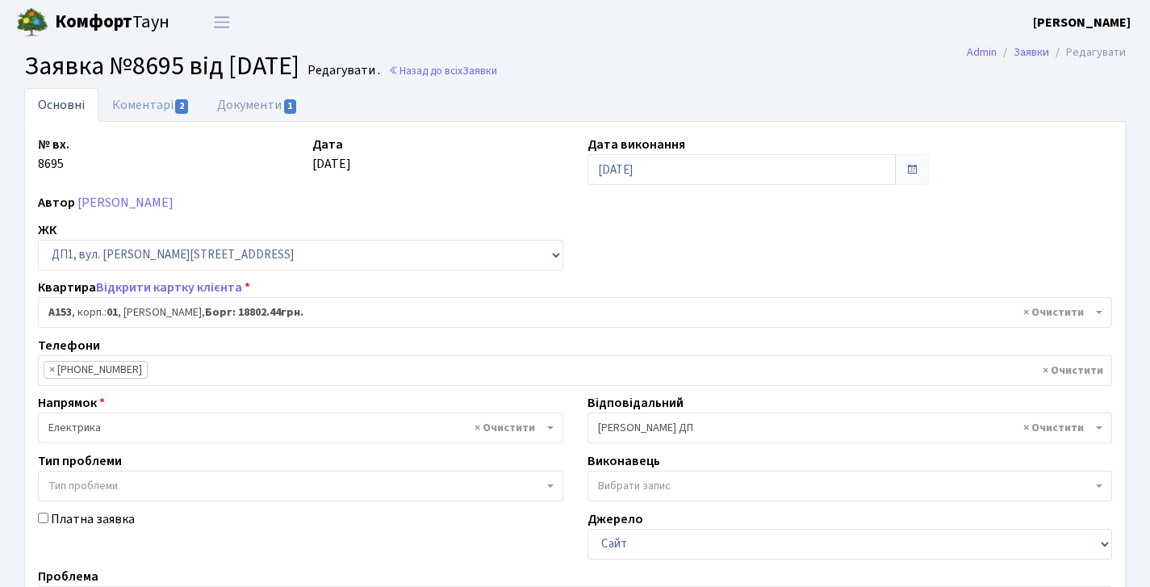
select select "29902"
click at [158, 109] on link "Коментарі 2" at bounding box center [150, 104] width 105 height 33
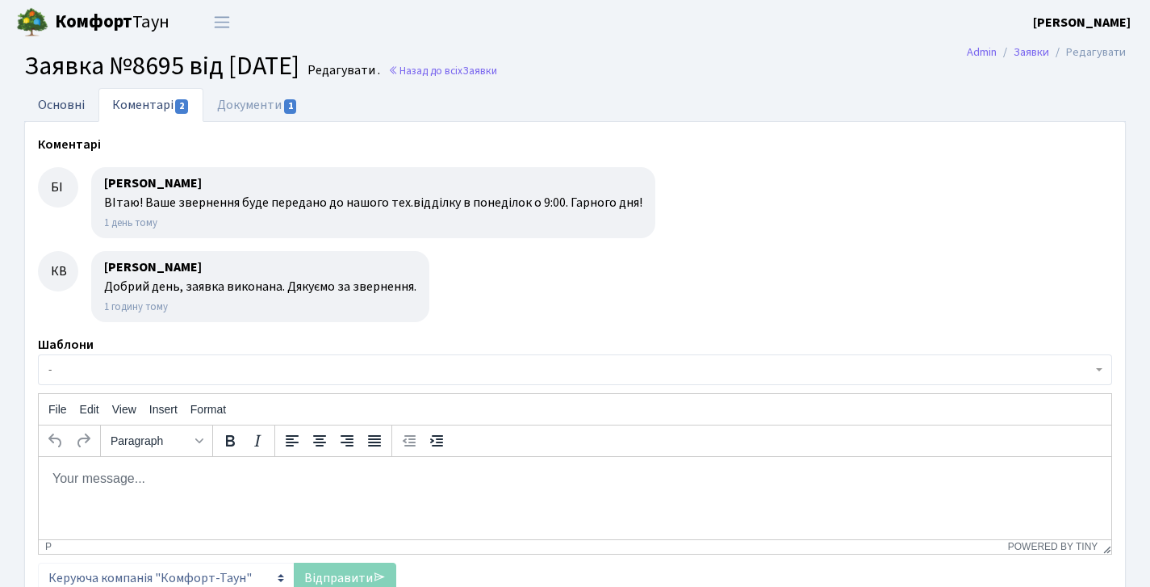
click at [69, 93] on link "Основні" at bounding box center [61, 104] width 74 height 33
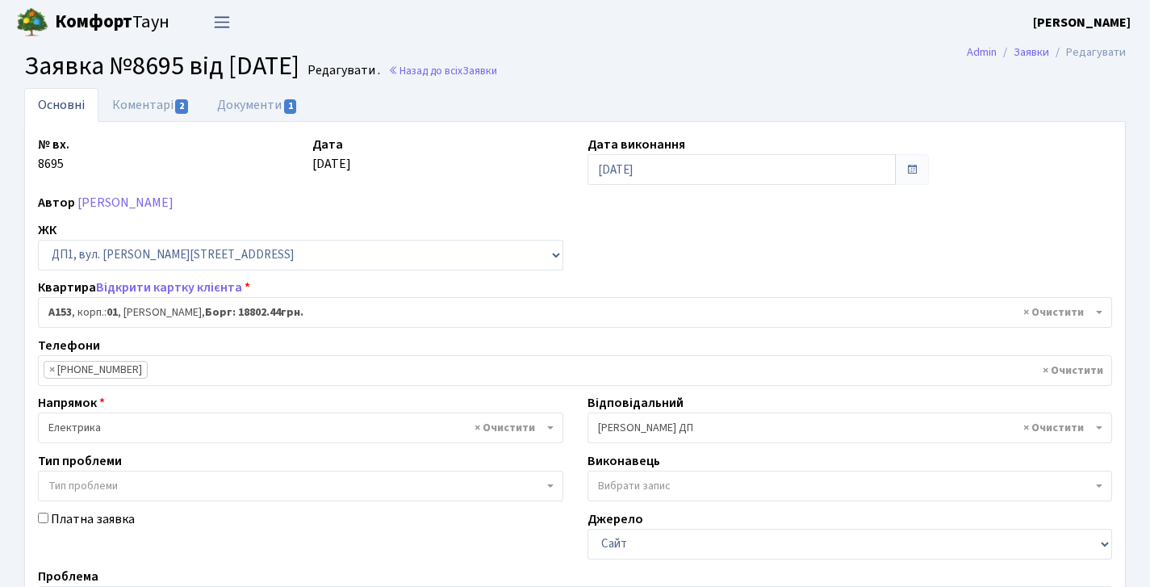
click at [211, 16] on span "Переключити навігацію" at bounding box center [222, 22] width 24 height 19
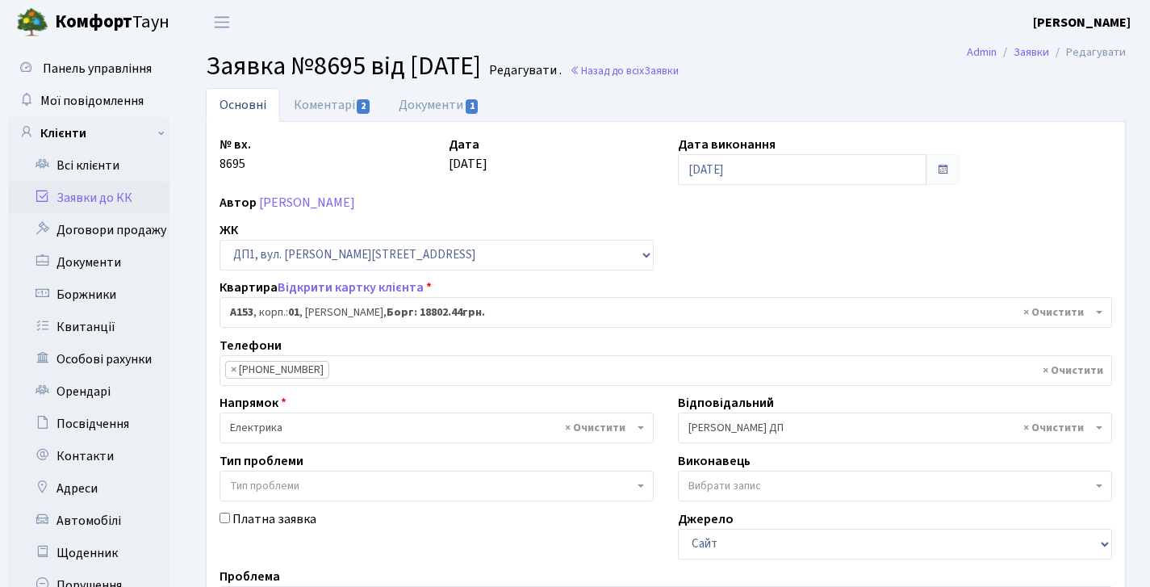
click at [125, 203] on link "Заявки до КК" at bounding box center [88, 198] width 161 height 32
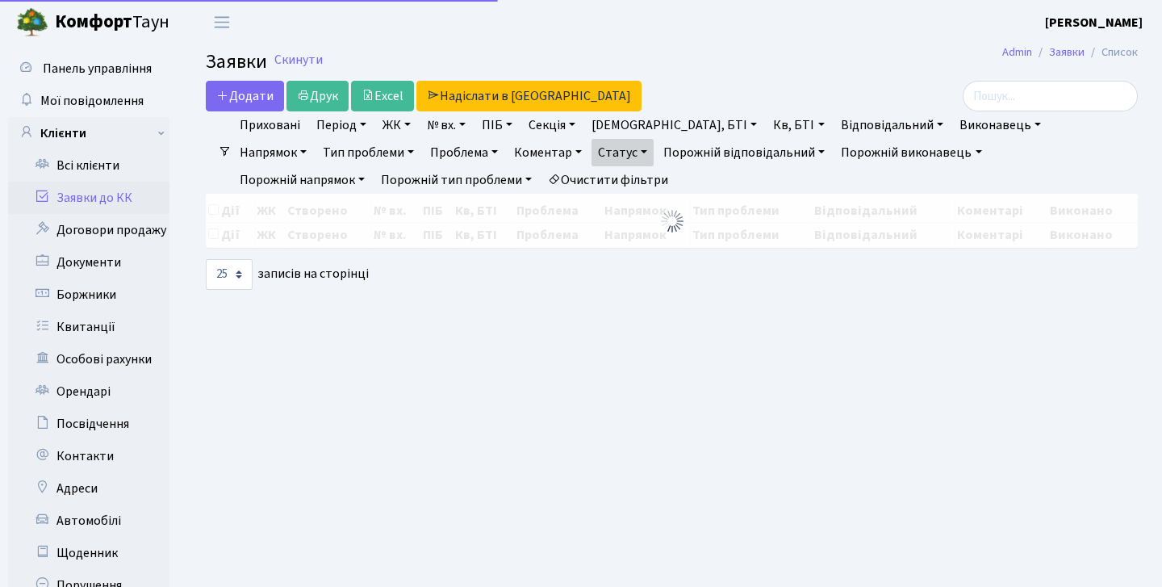
select select "25"
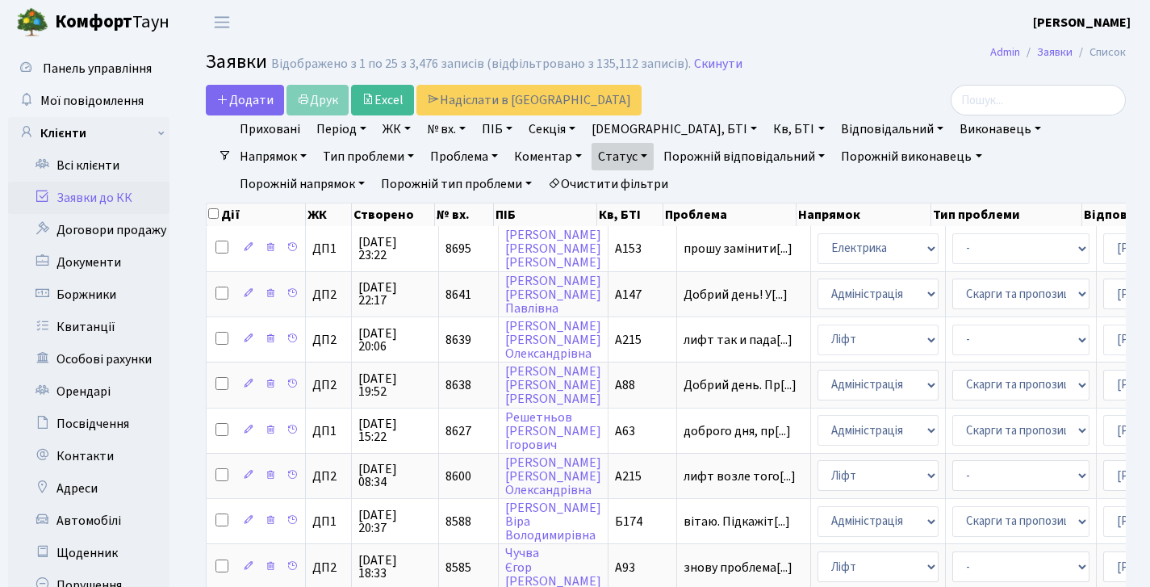
click at [592, 159] on link "Статус" at bounding box center [623, 156] width 62 height 27
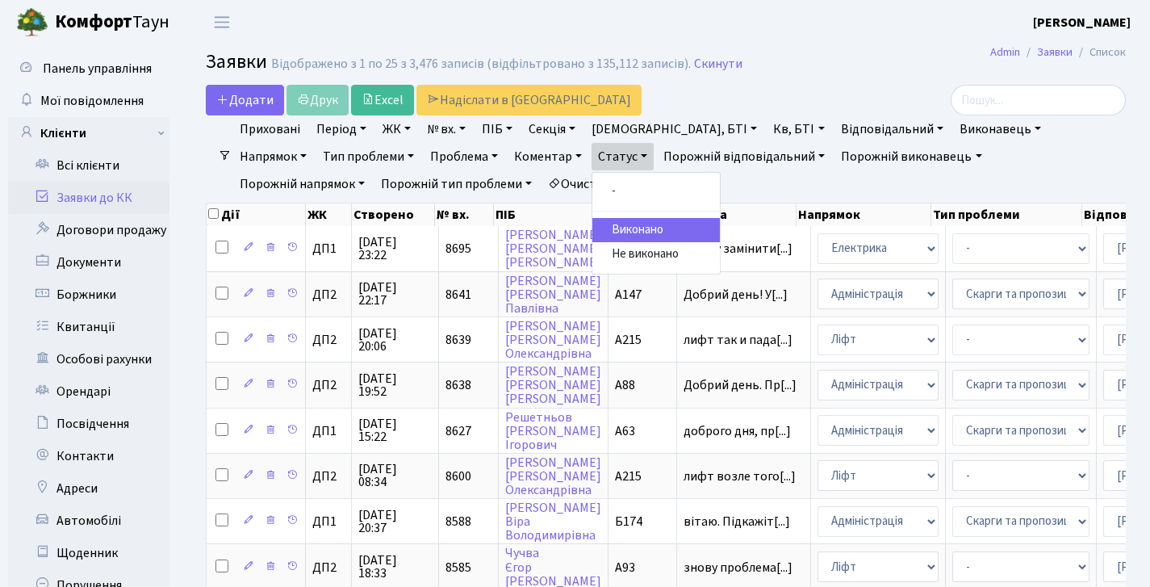
click at [592, 227] on link "Виконано" at bounding box center [656, 230] width 128 height 25
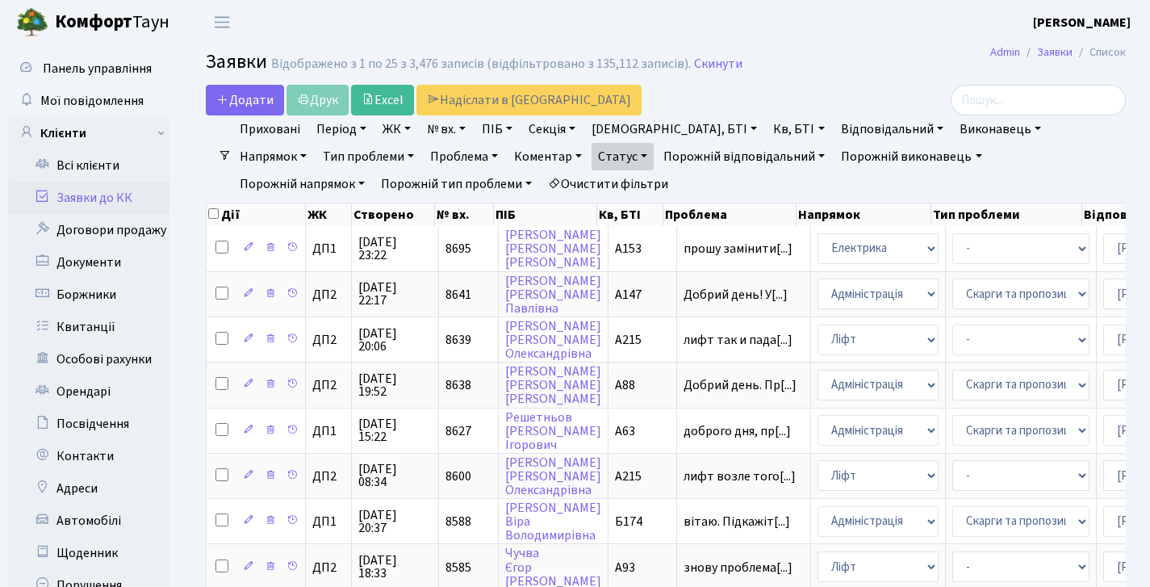
click at [592, 161] on link "Статус" at bounding box center [623, 156] width 62 height 27
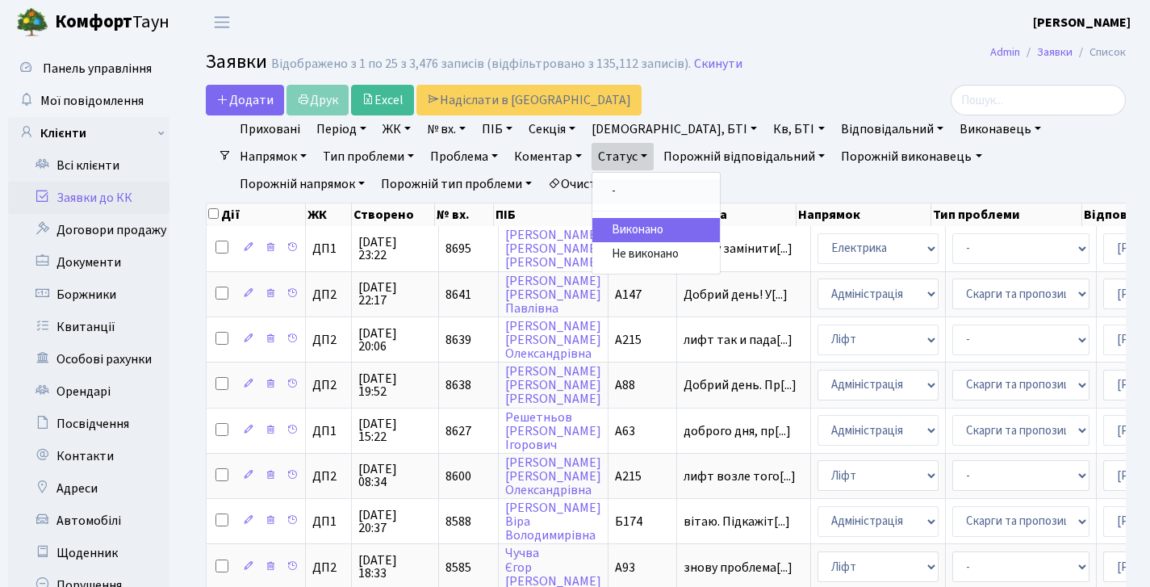
click at [592, 181] on link "-" at bounding box center [656, 191] width 128 height 25
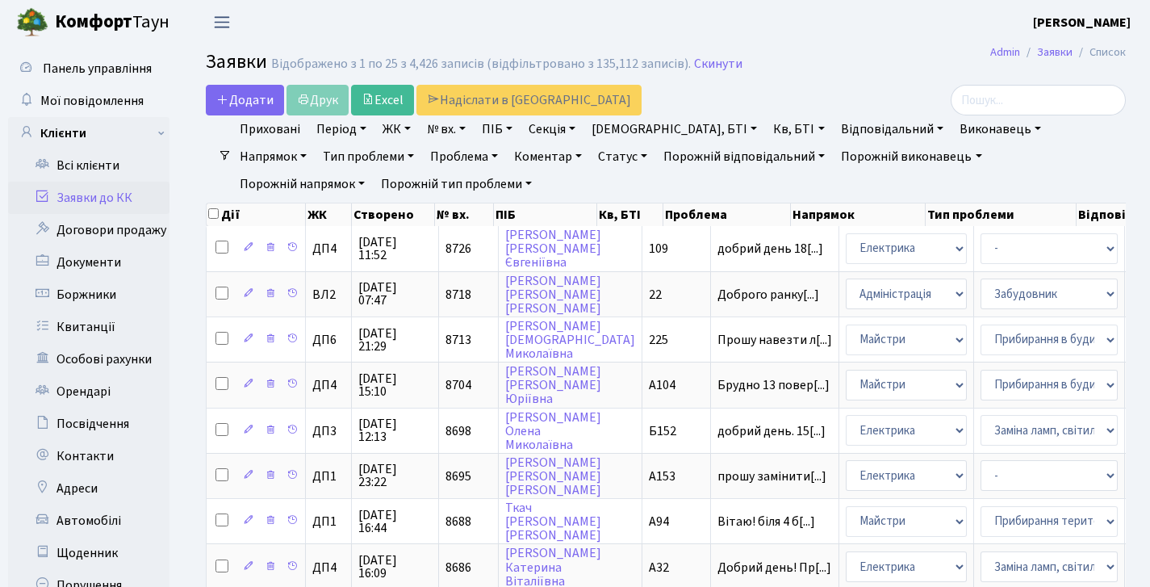
click at [227, 30] on span "Переключити навігацію" at bounding box center [222, 22] width 24 height 19
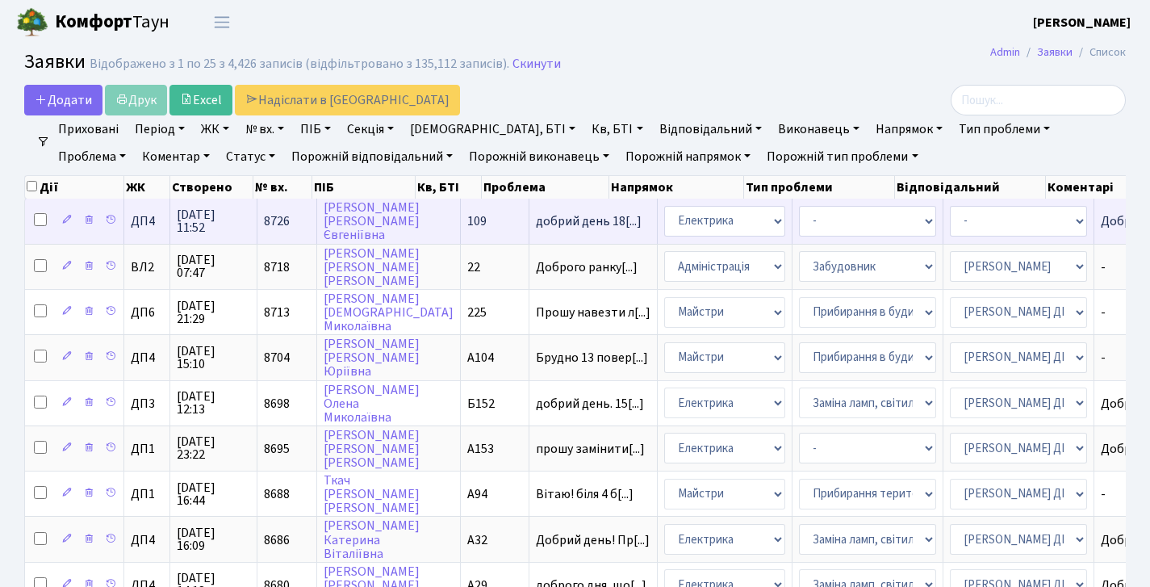
click at [270, 230] on span "8726" at bounding box center [277, 221] width 26 height 18
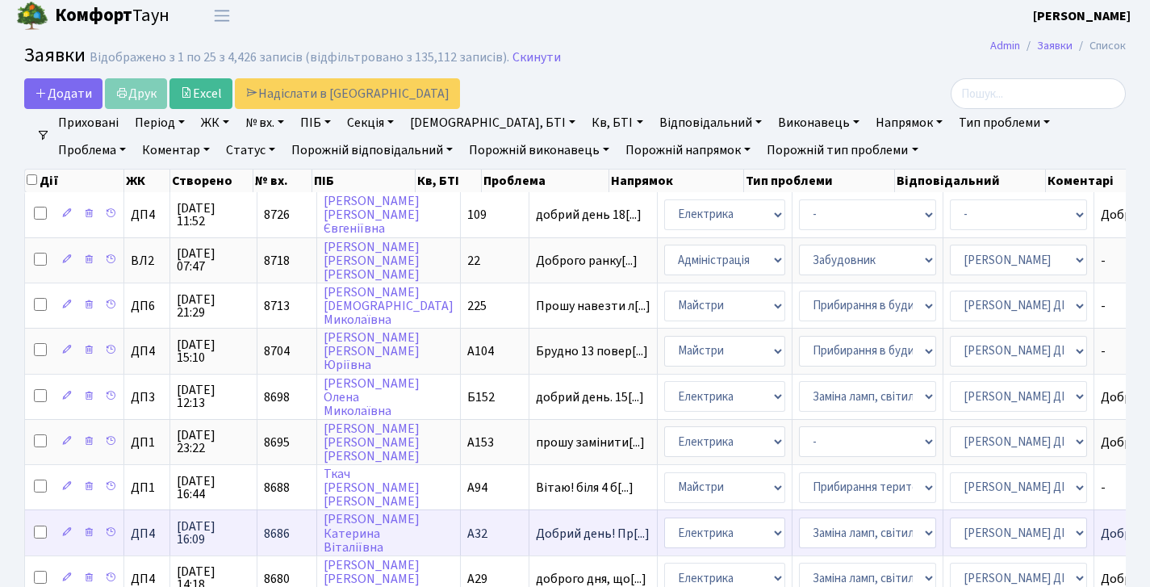
scroll to position [23, 0]
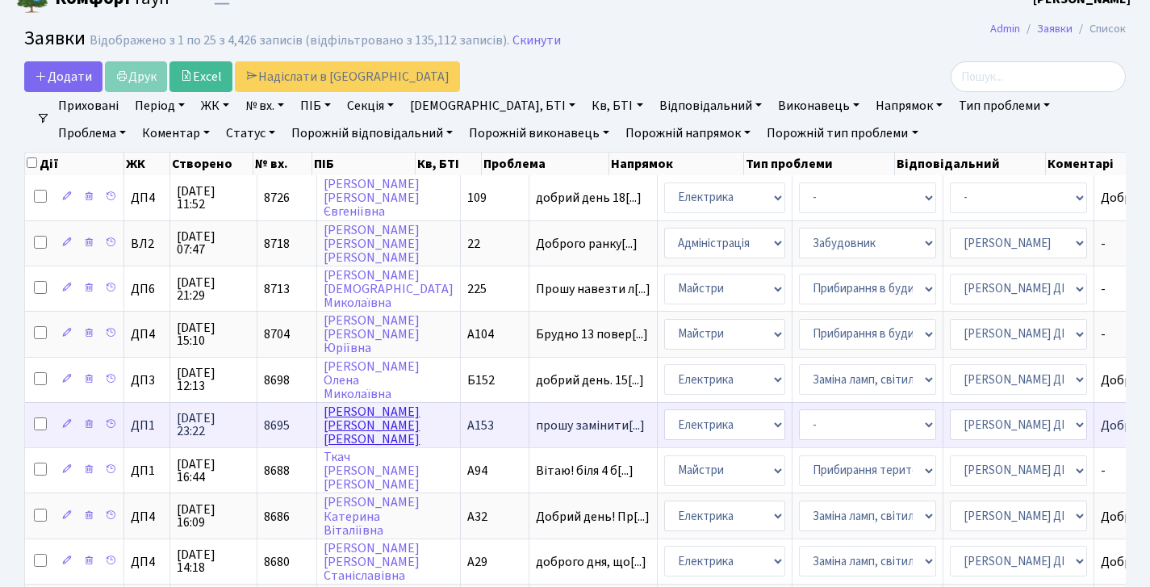
click at [339, 435] on link "Мещеряков Євген Олександрович" at bounding box center [372, 425] width 96 height 45
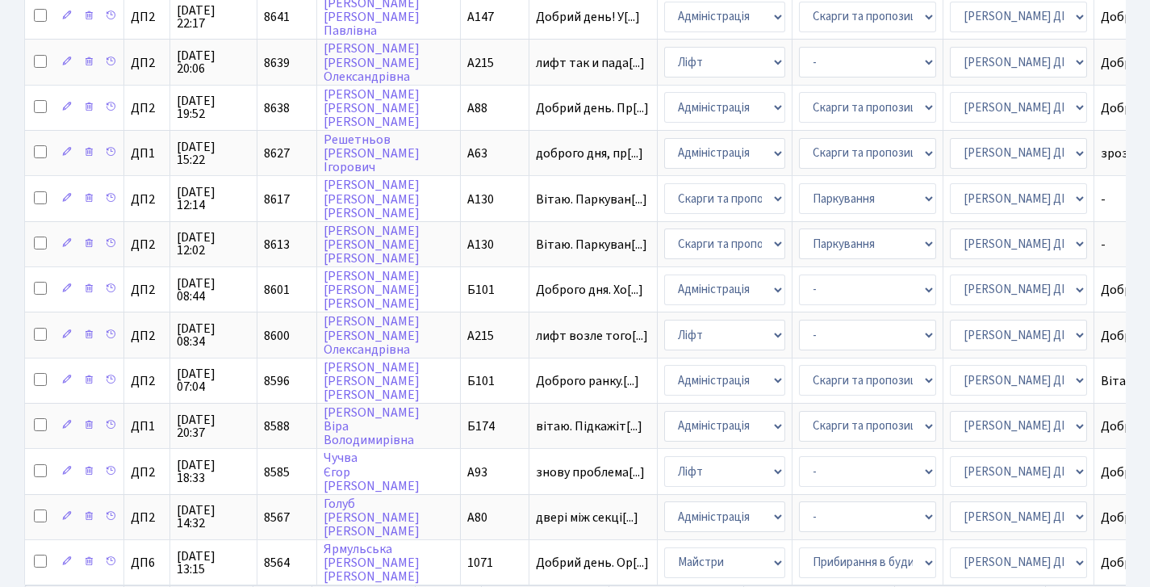
scroll to position [892, 0]
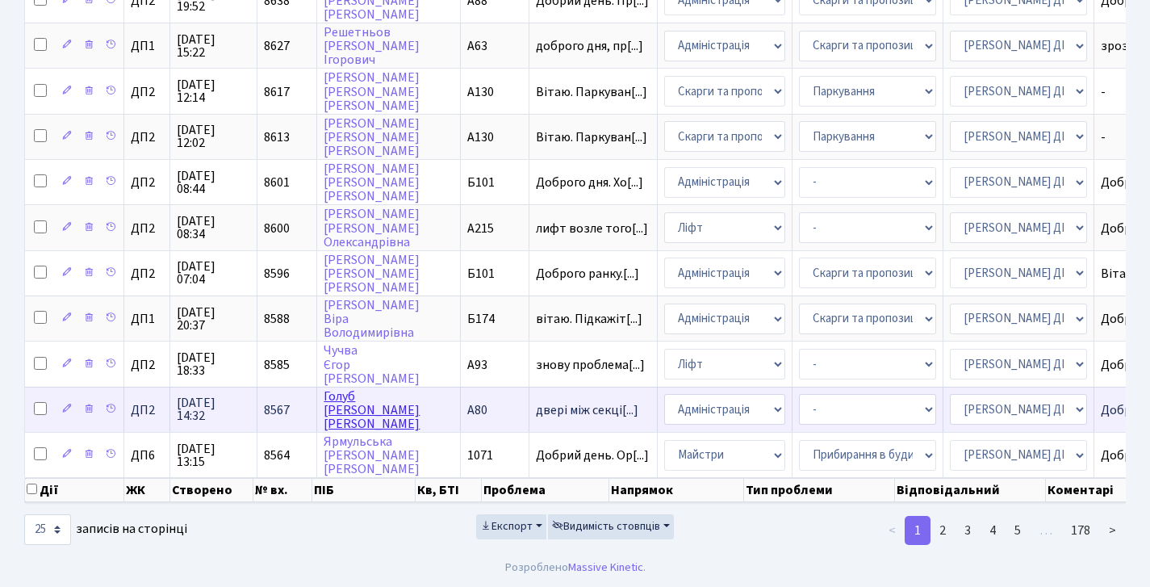
click at [339, 387] on link "Голуб Дмитро Анатолійович" at bounding box center [372, 409] width 96 height 45
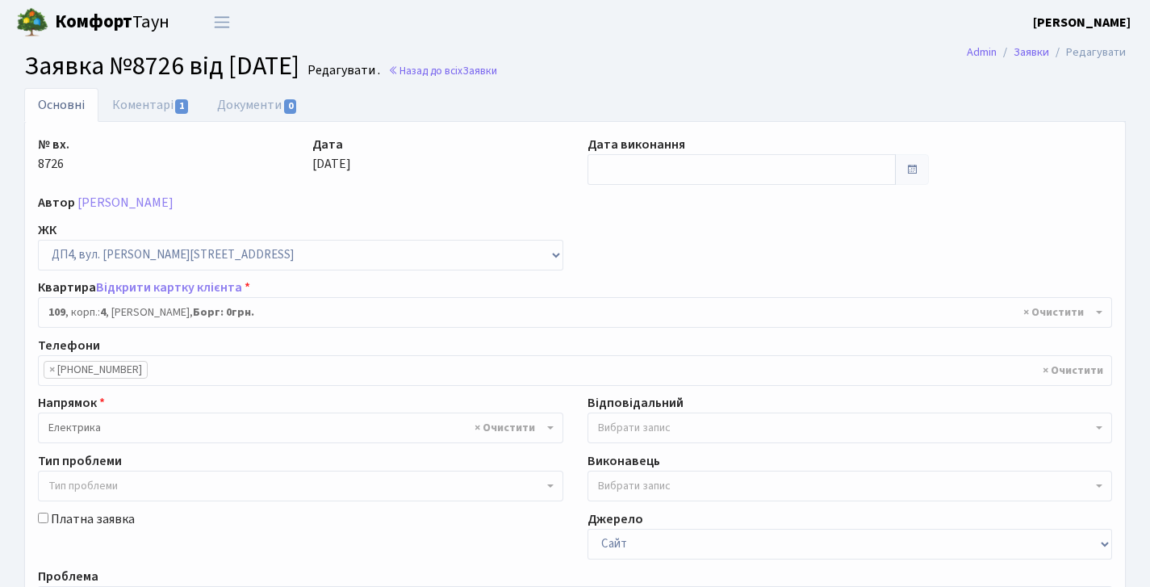
select select "37153"
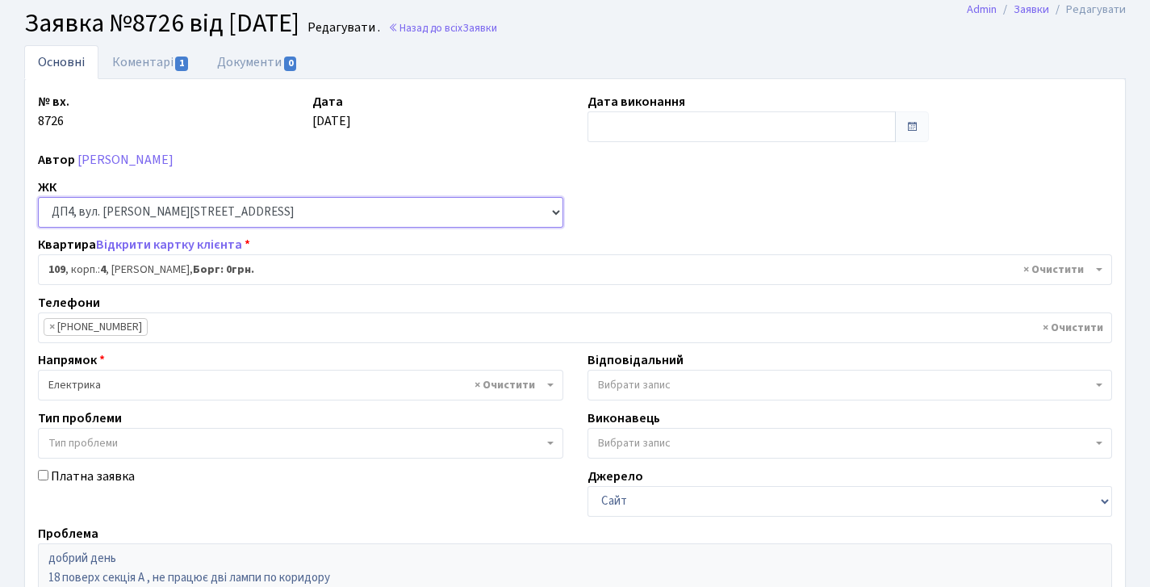
scroll to position [46, 0]
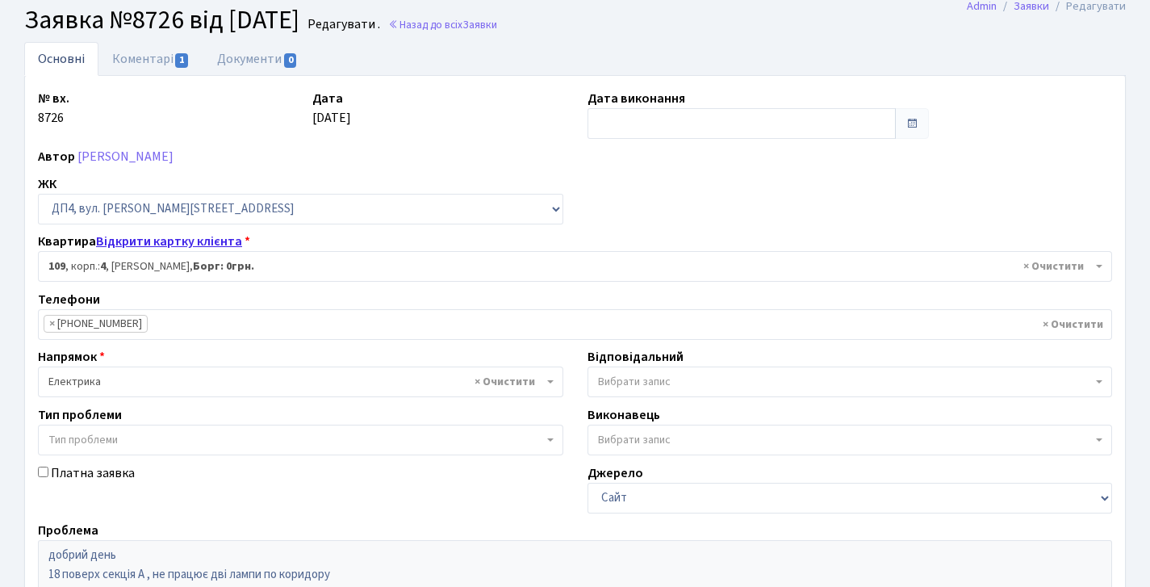
click at [144, 239] on link "Відкрити картку клієнта" at bounding box center [169, 241] width 146 height 18
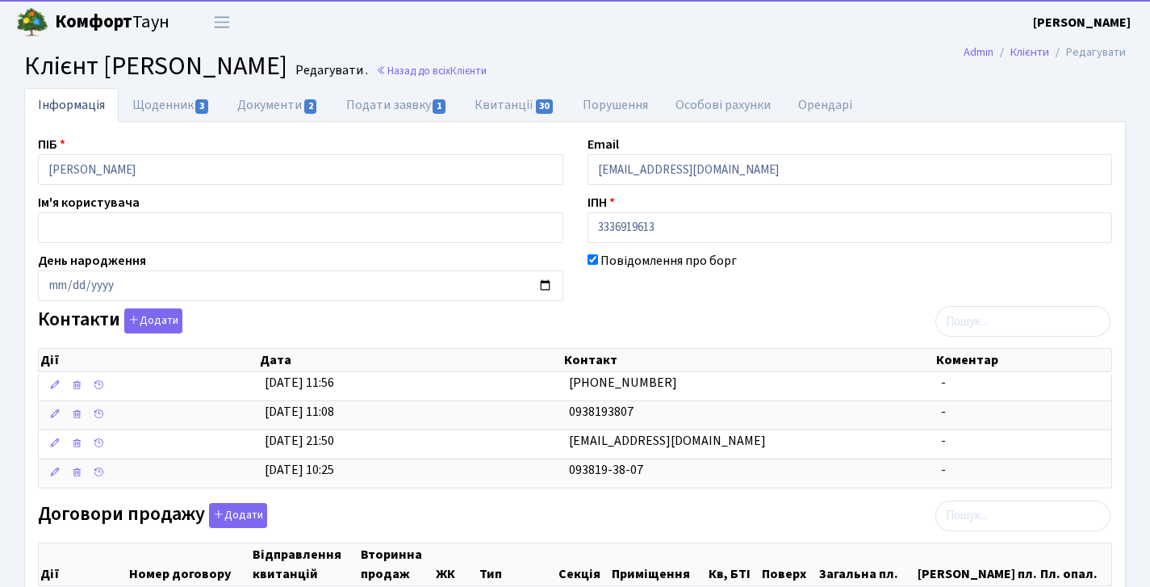
select select "25"
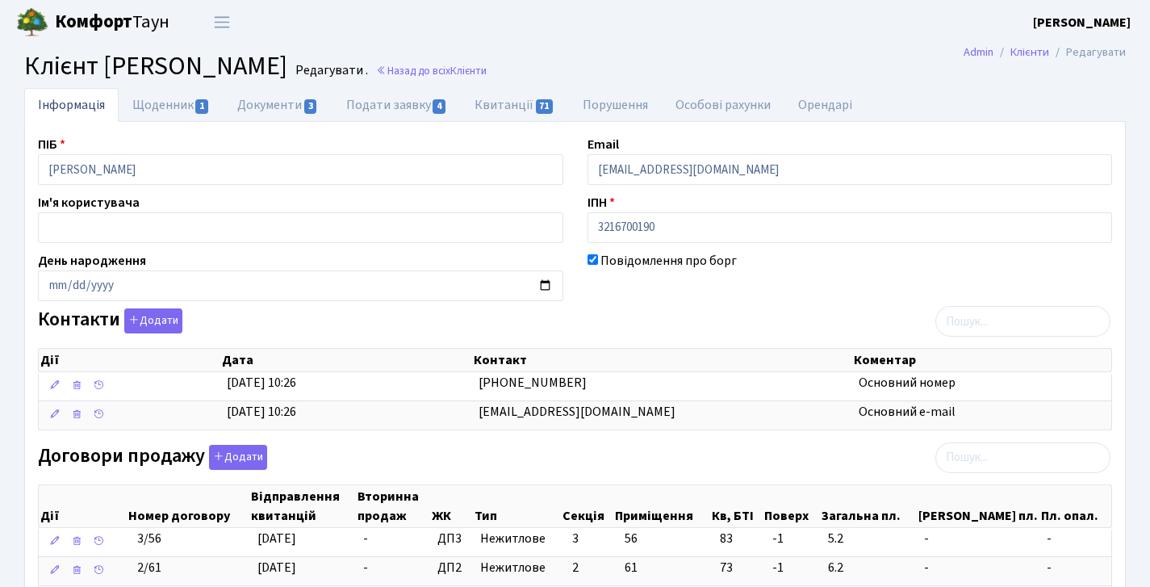
click at [100, 16] on b "Комфорт" at bounding box center [93, 22] width 77 height 26
